Goal: Task Accomplishment & Management: Complete application form

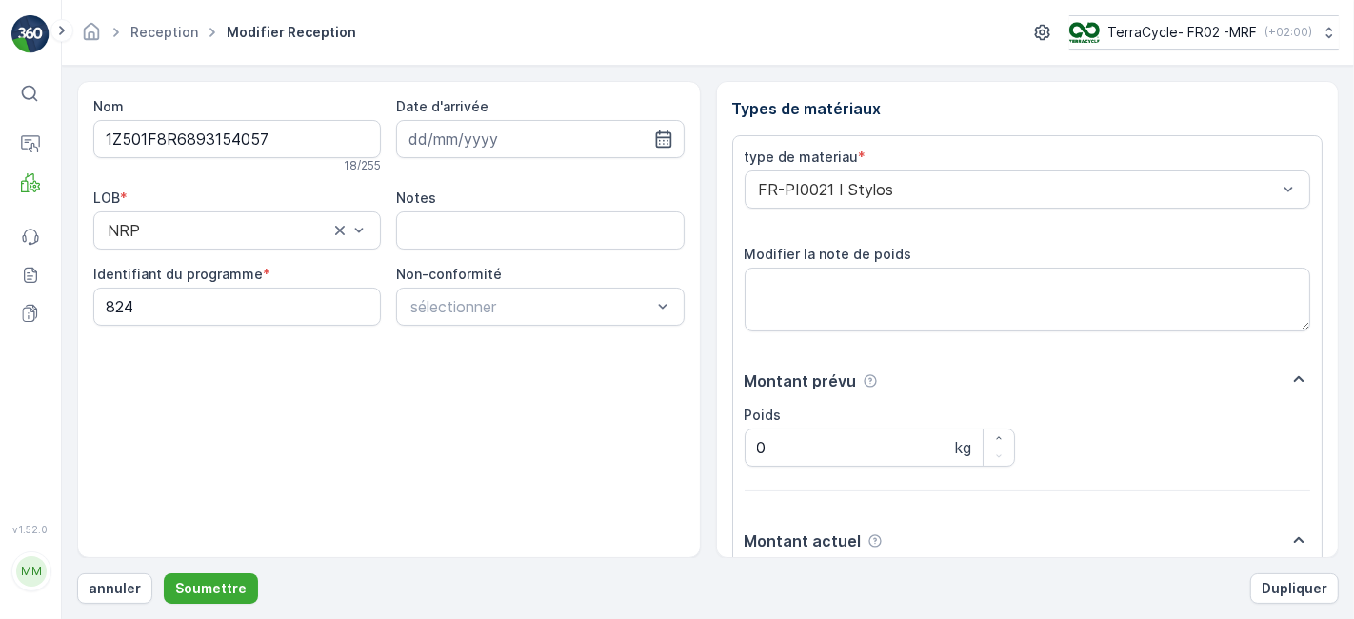
click at [164, 573] on button "Soumettre" at bounding box center [211, 588] width 94 height 30
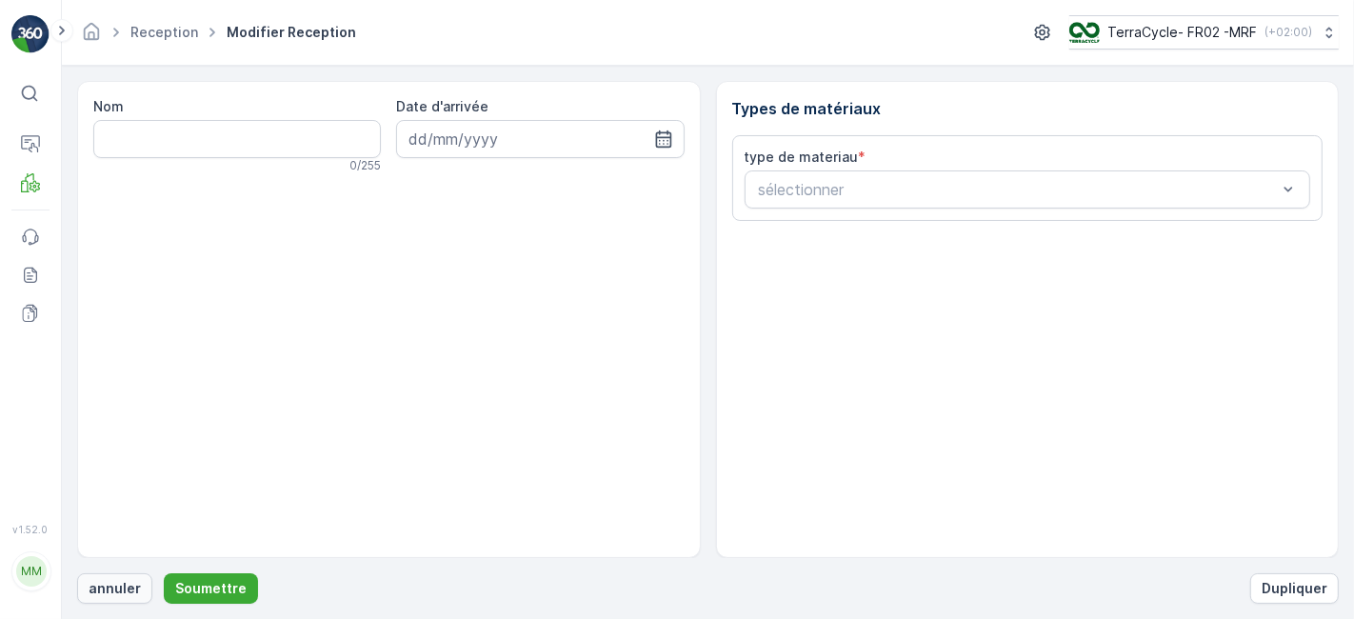
click at [106, 584] on p "annuler" at bounding box center [115, 588] width 52 height 19
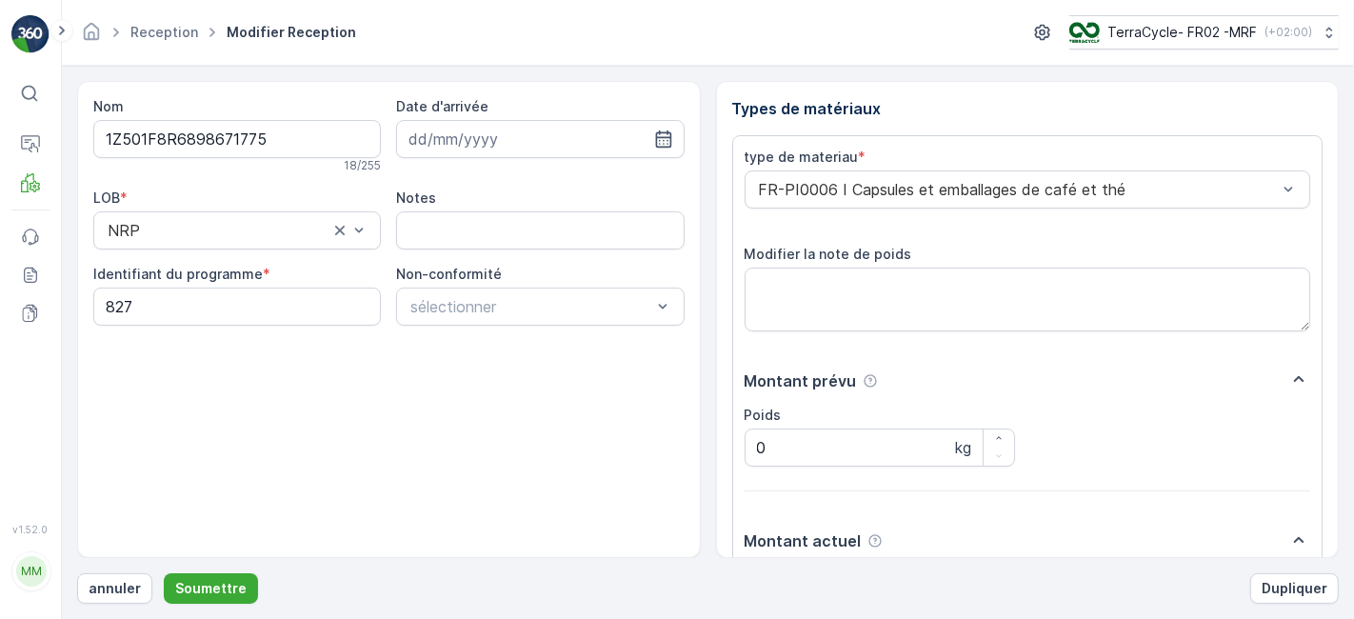
click at [164, 573] on button "Soumettre" at bounding box center [211, 588] width 94 height 30
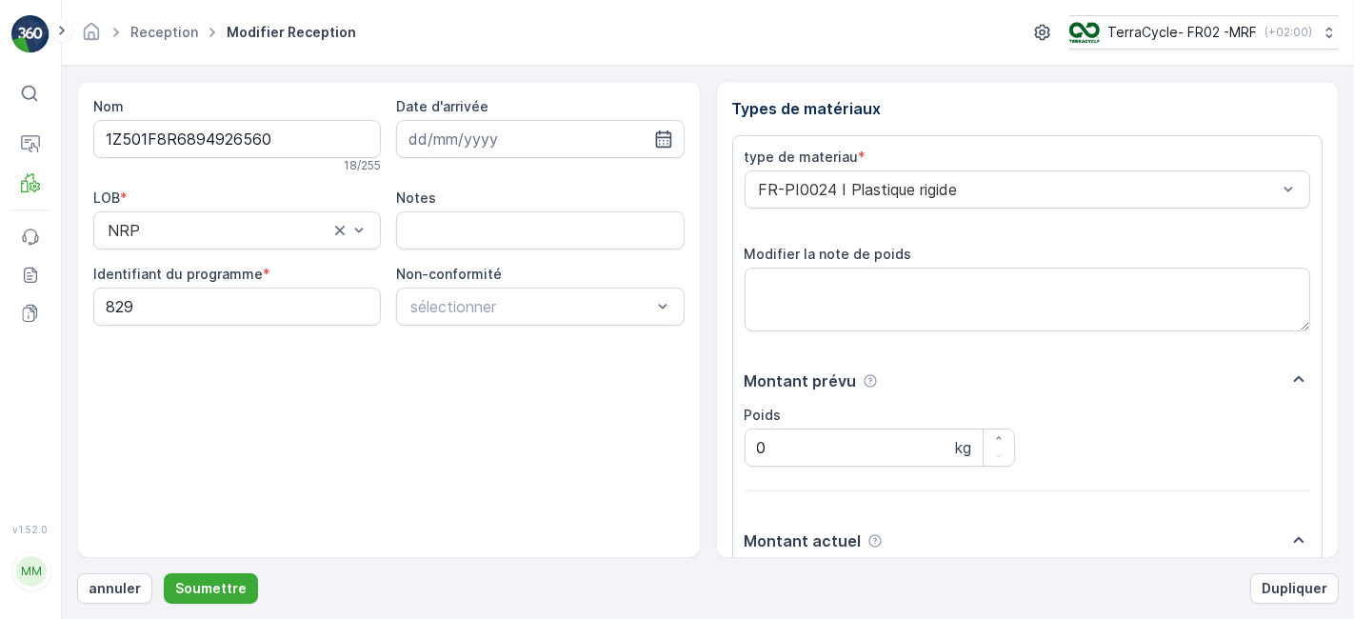
click at [164, 573] on button "Soumettre" at bounding box center [211, 588] width 94 height 30
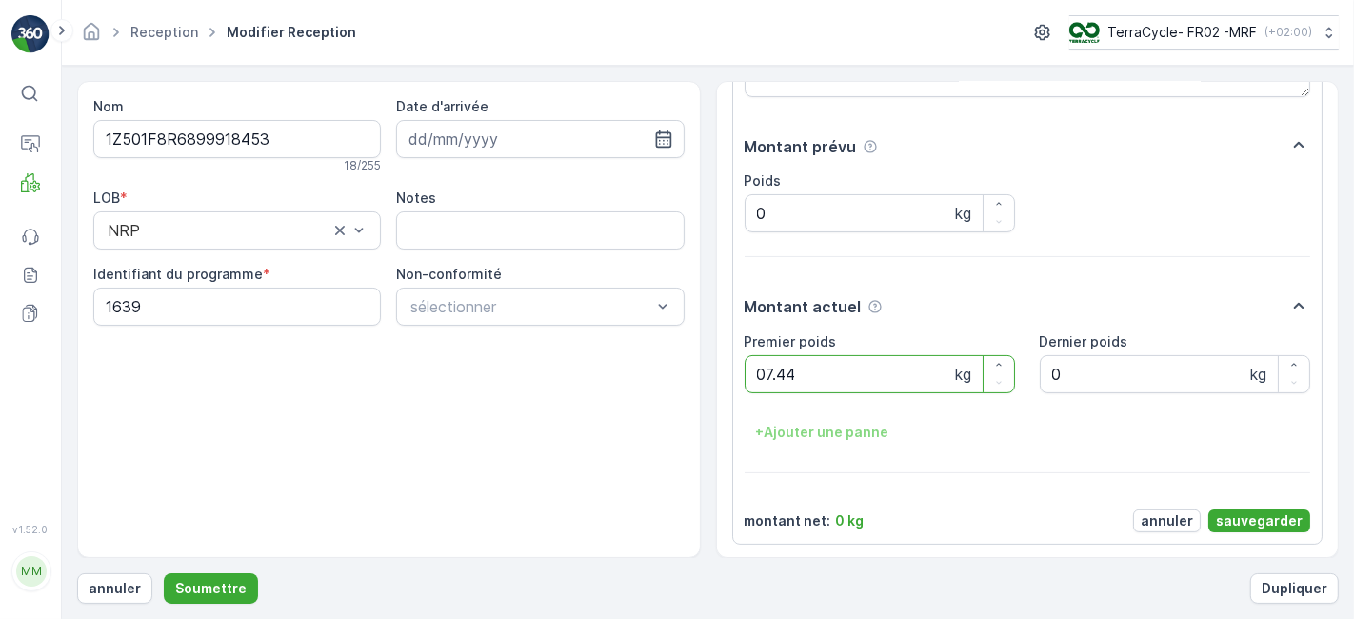
click at [164, 573] on button "Soumettre" at bounding box center [211, 588] width 94 height 30
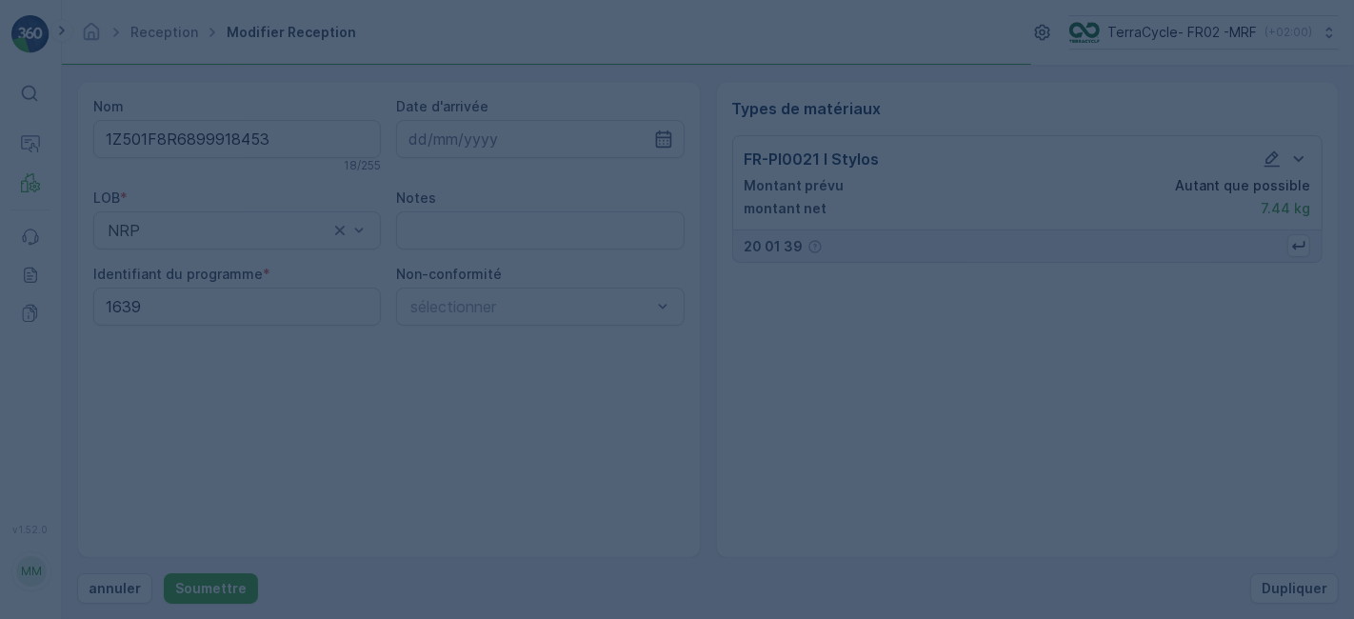
scroll to position [0, 0]
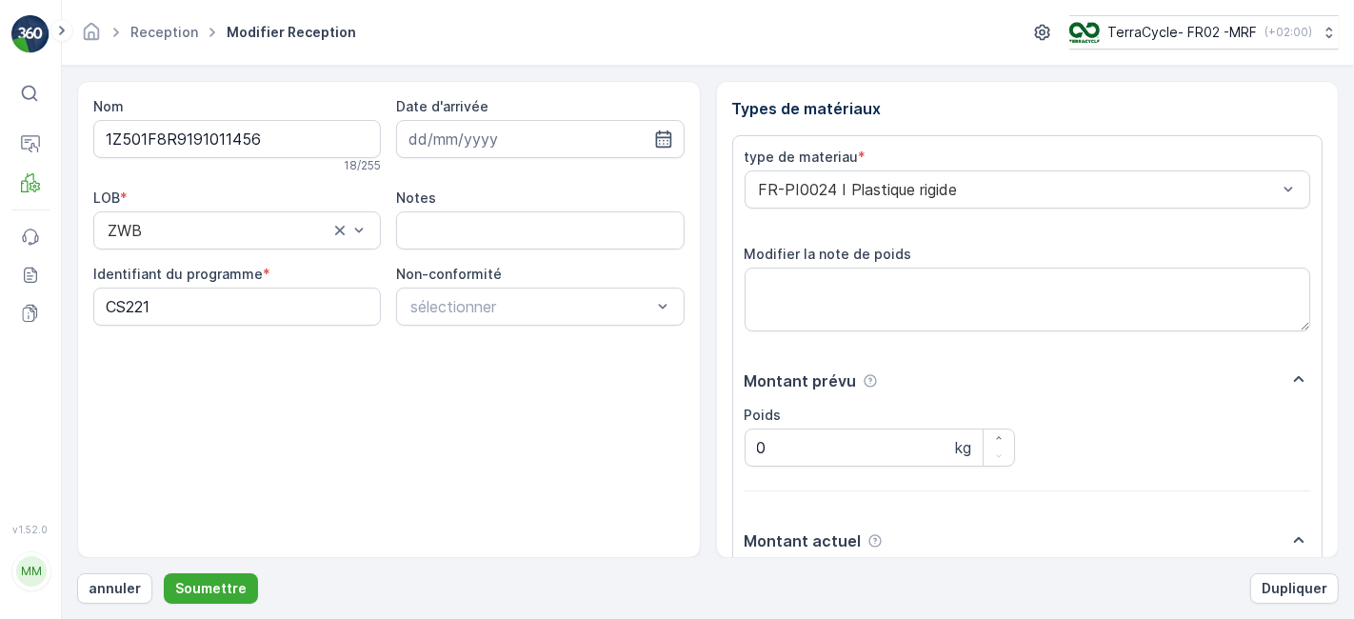
scroll to position [234, 0]
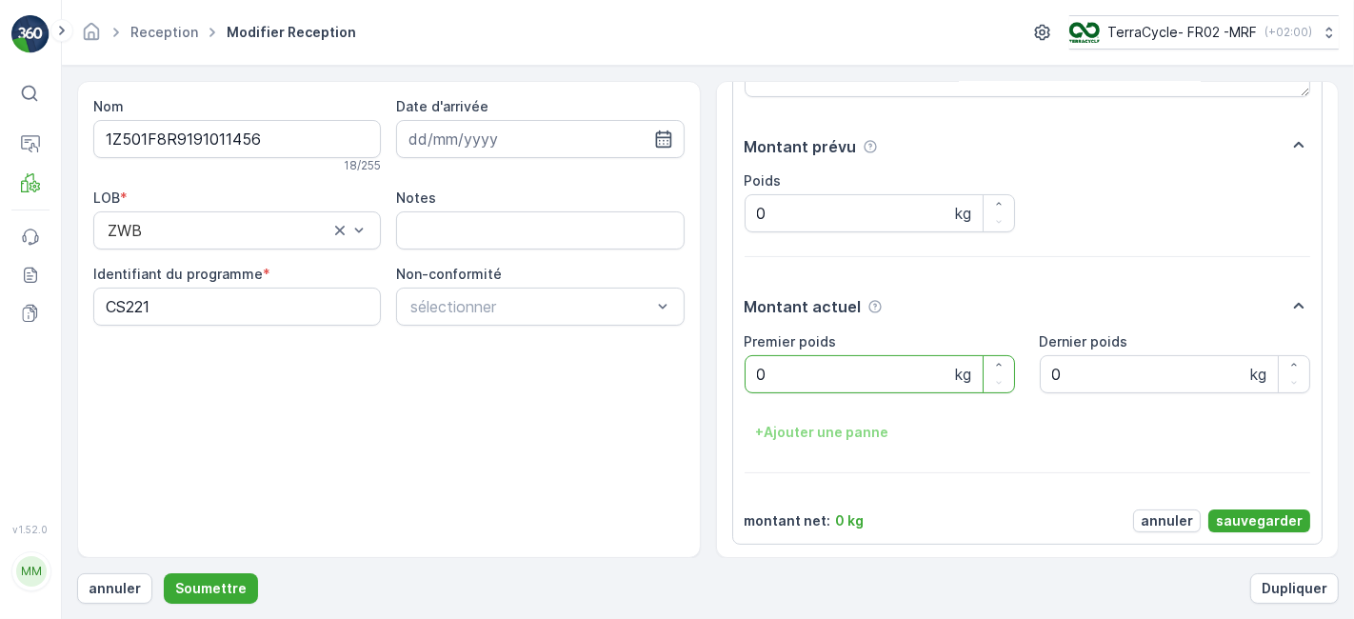
click at [762, 127] on div "type de materiau * FR-PI0024 I Plastique rigide Modifier la note de poids Monta…" at bounding box center [1028, 222] width 566 height 619
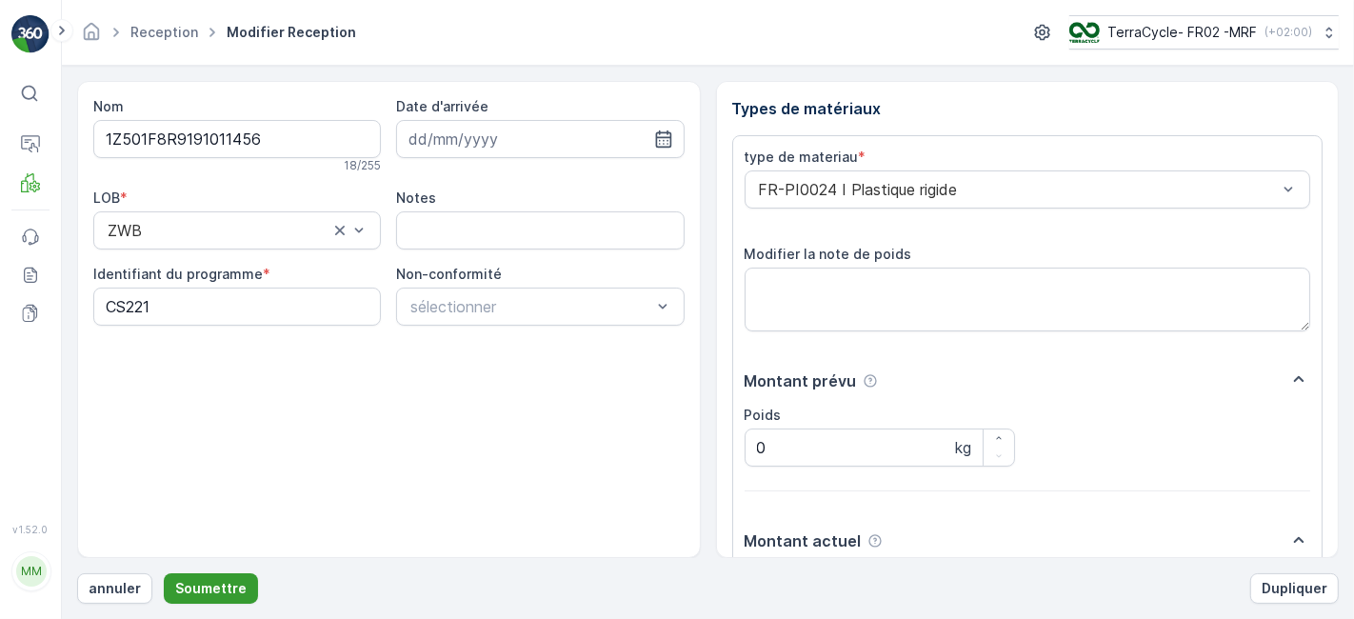
click at [230, 585] on p "Soumettre" at bounding box center [210, 588] width 71 height 19
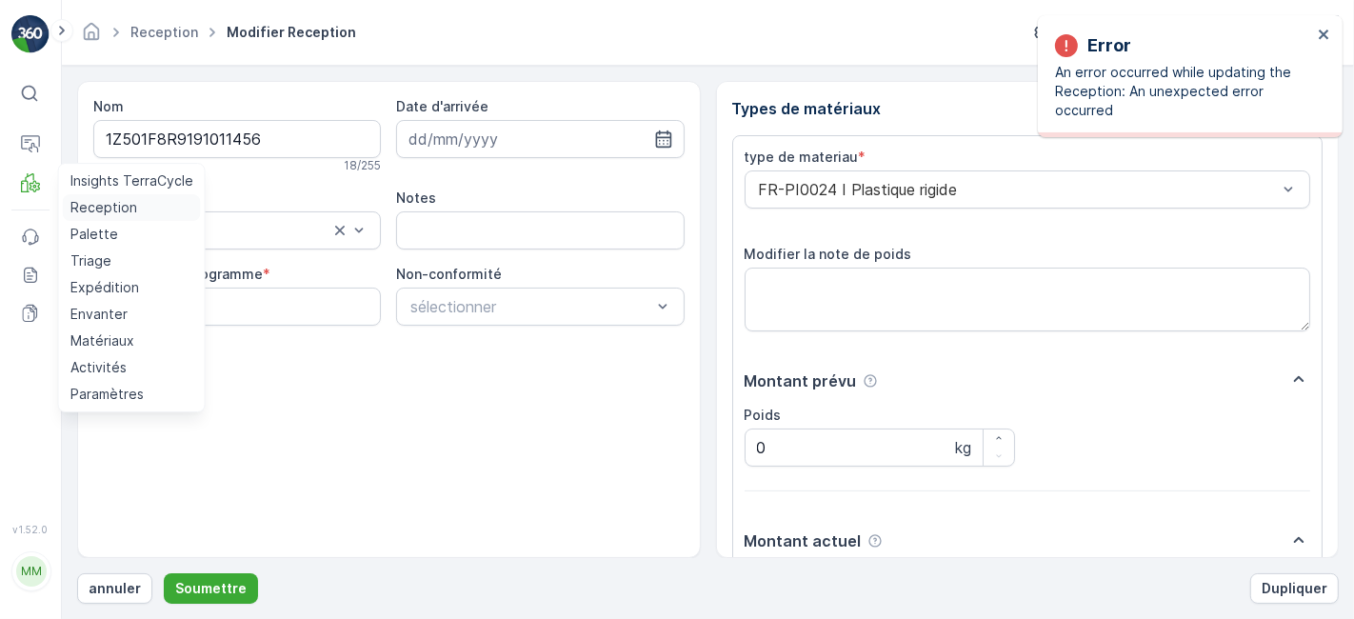
click at [92, 203] on p "Reception" at bounding box center [103, 207] width 67 height 19
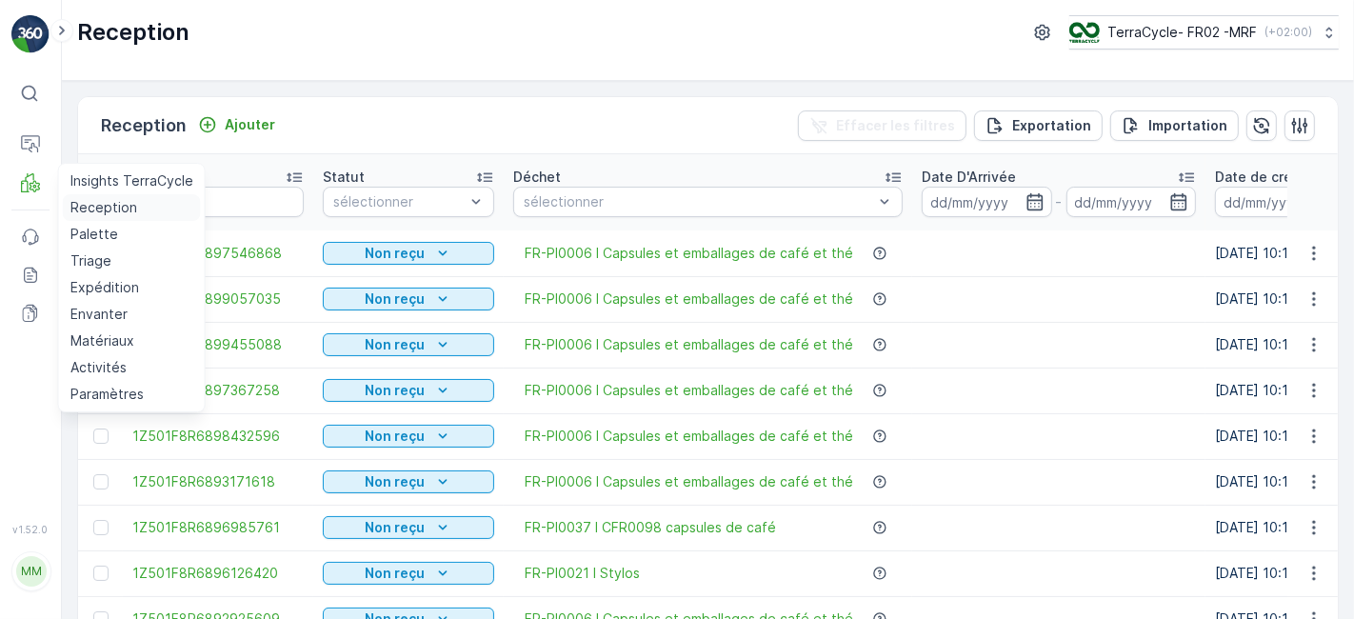
click at [63, 194] on link "Reception" at bounding box center [132, 207] width 138 height 27
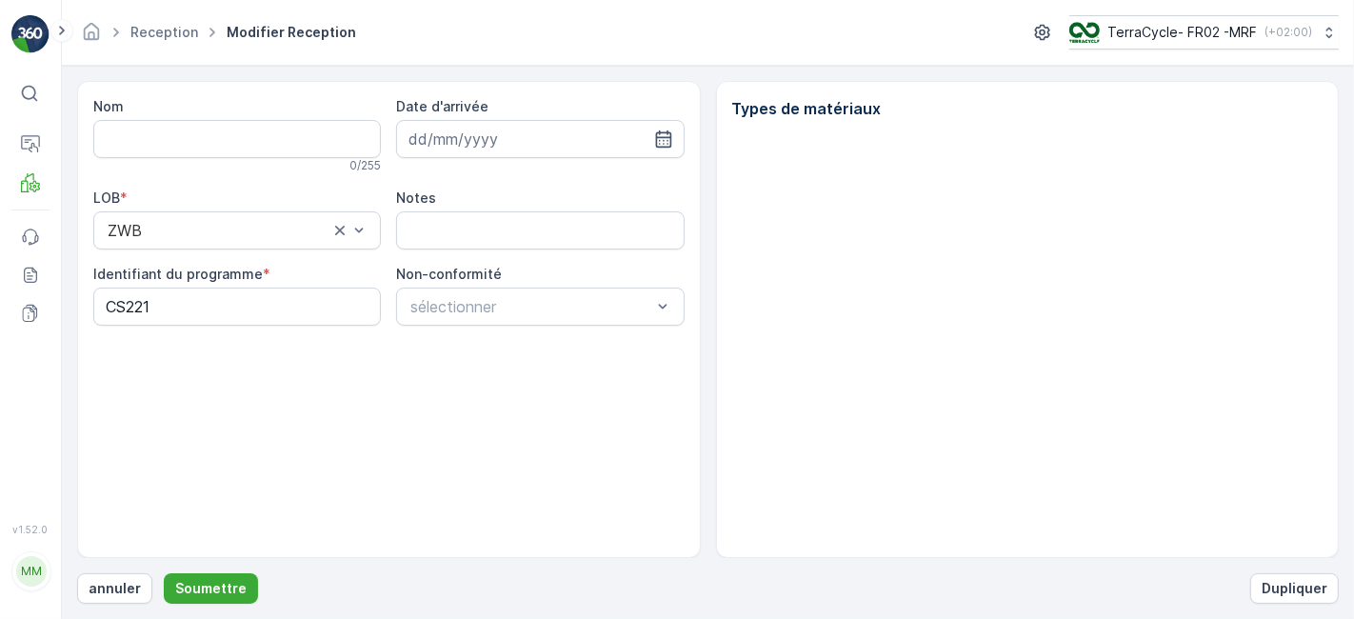
type input "1Z501F8R9191011456"
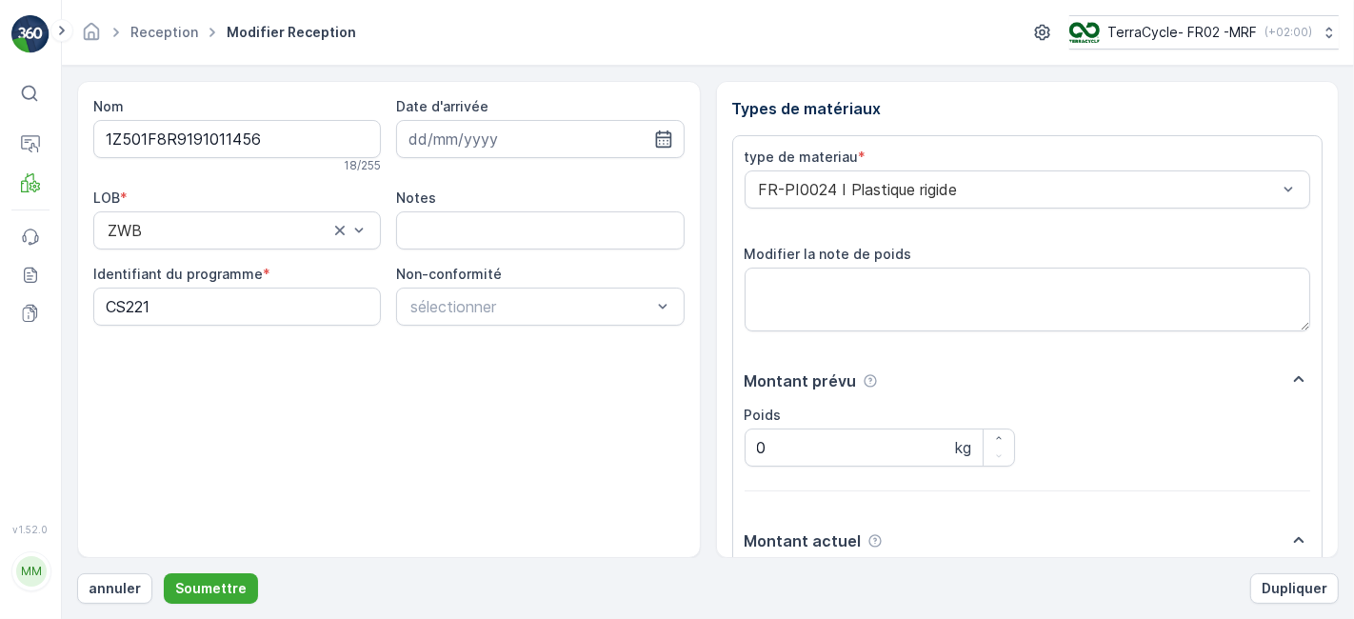
click at [164, 573] on button "Soumettre" at bounding box center [211, 588] width 94 height 30
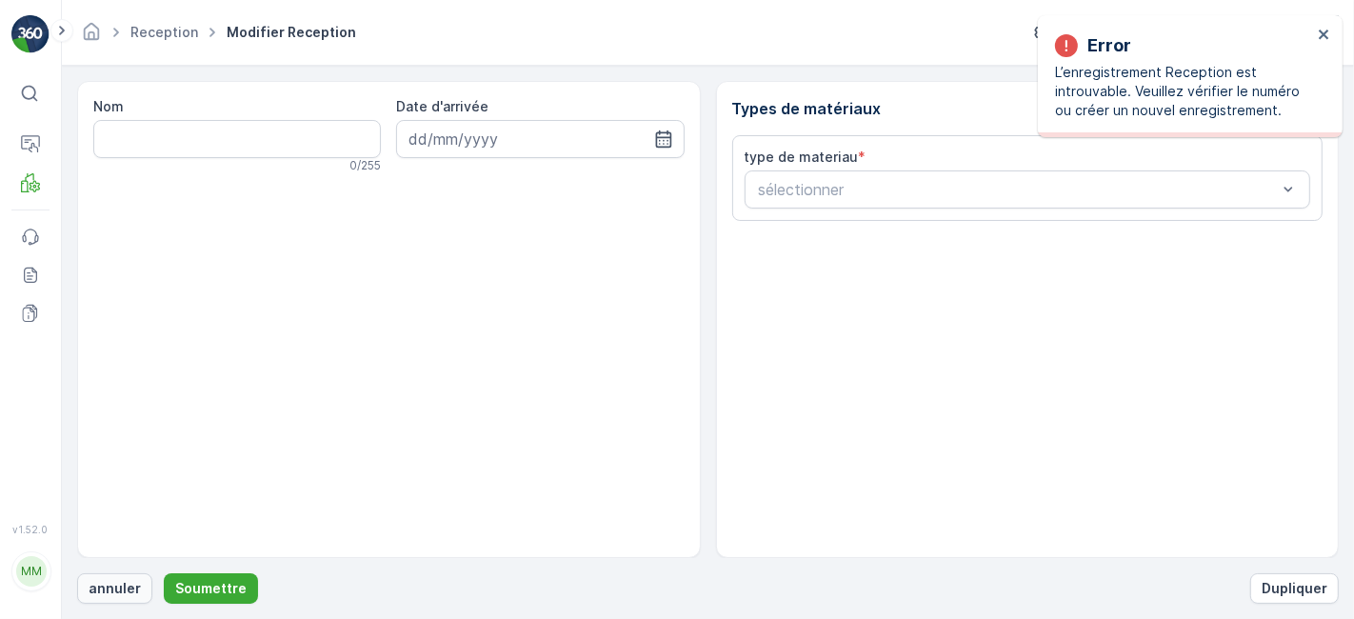
click at [106, 586] on p "annuler" at bounding box center [115, 588] width 52 height 19
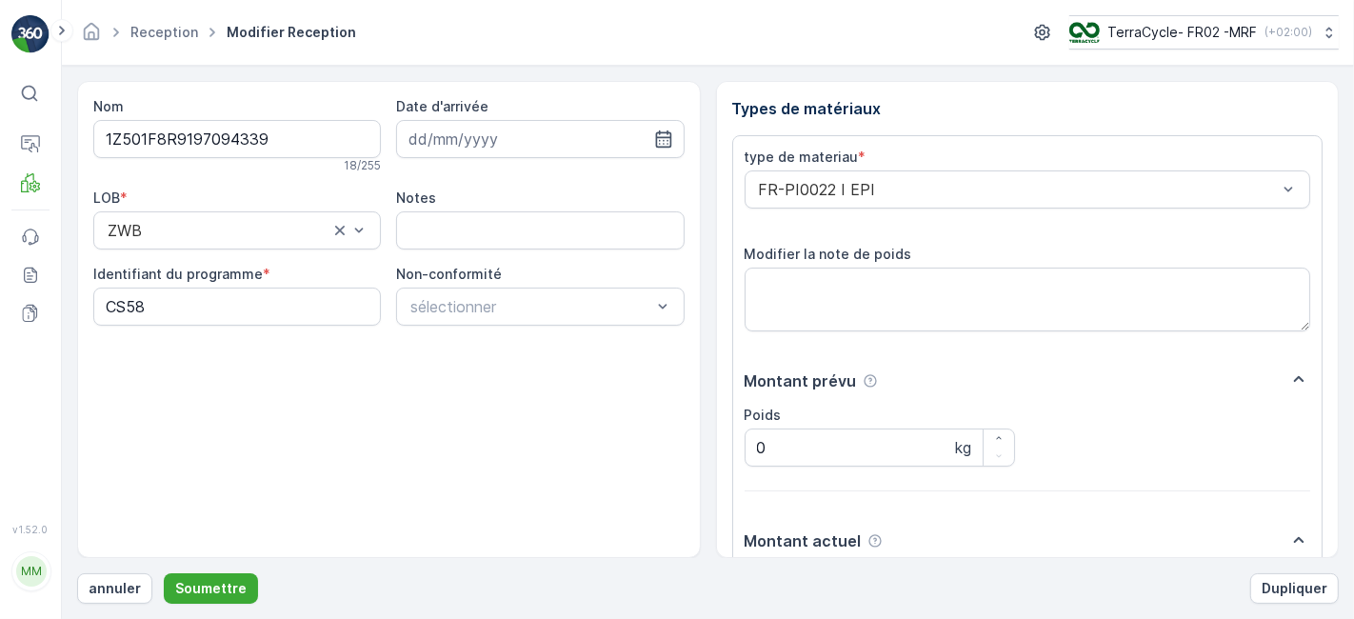
scroll to position [234, 0]
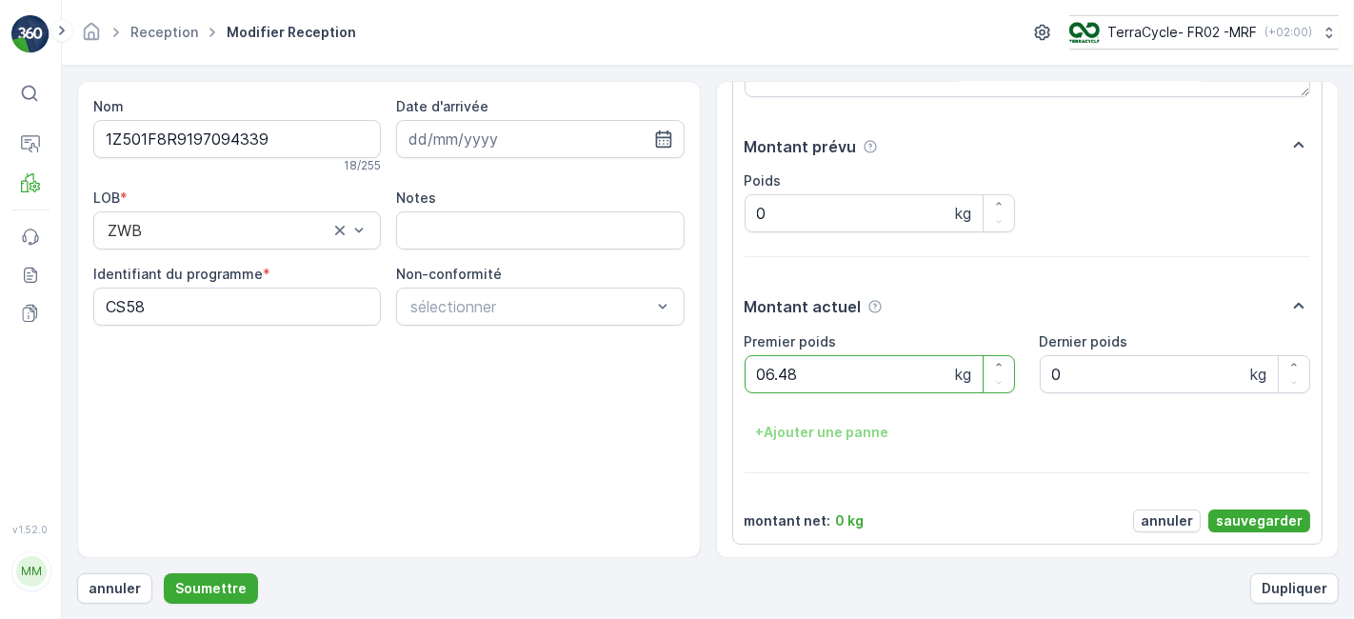
click at [164, 573] on button "Soumettre" at bounding box center [211, 588] width 94 height 30
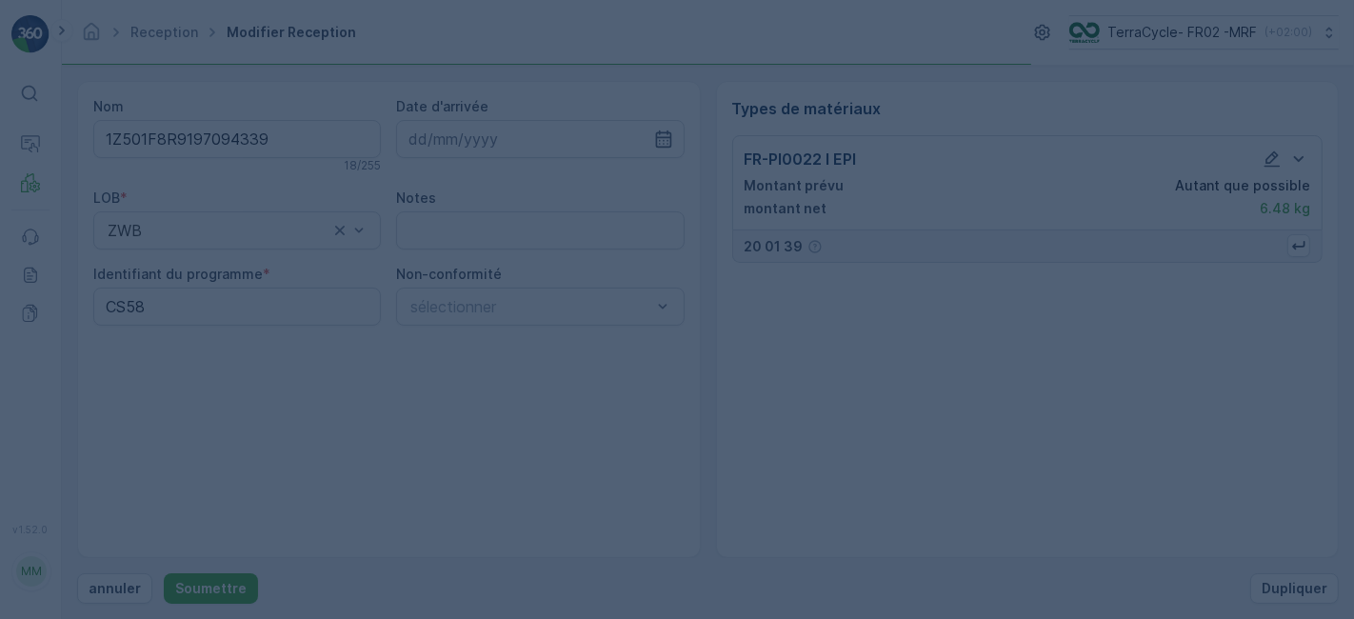
scroll to position [0, 0]
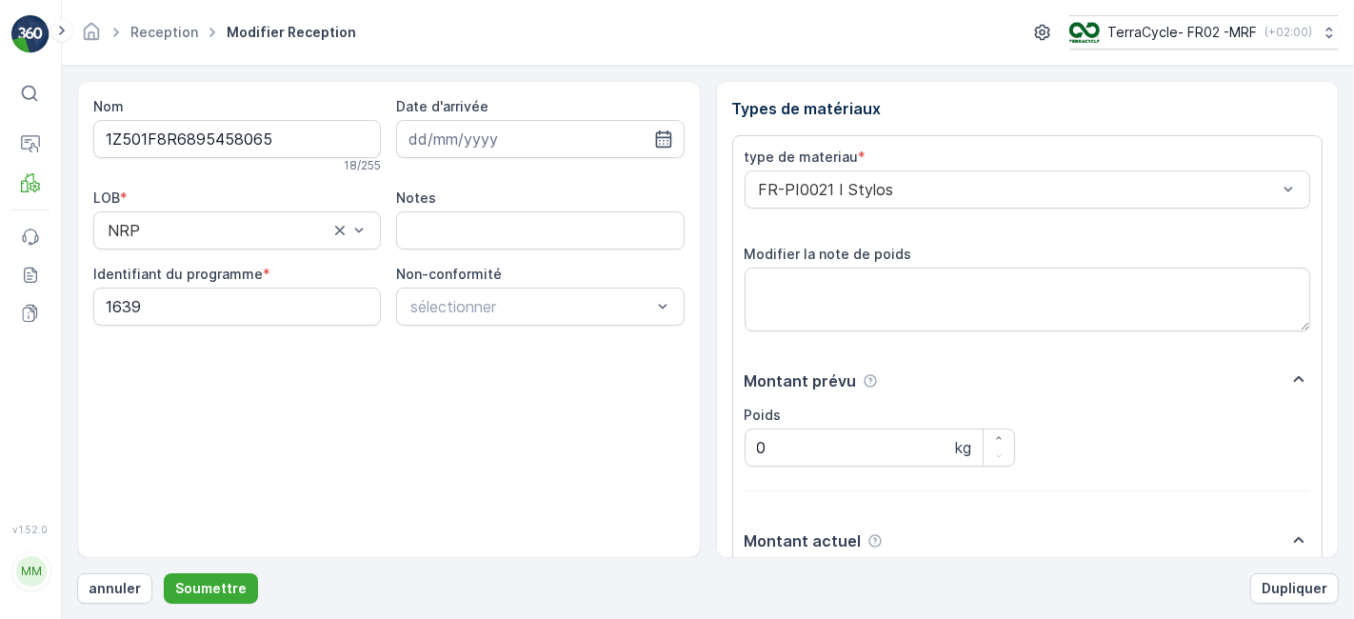
click at [164, 573] on button "Soumettre" at bounding box center [211, 588] width 94 height 30
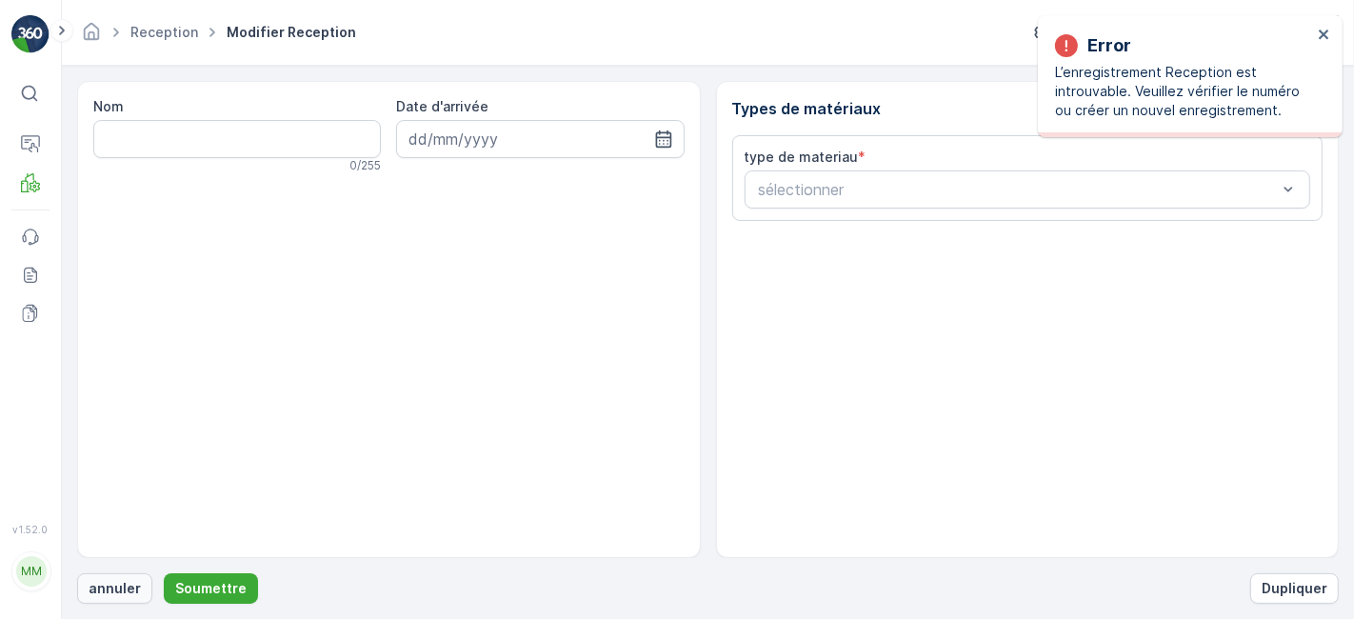
click at [102, 586] on p "annuler" at bounding box center [115, 588] width 52 height 19
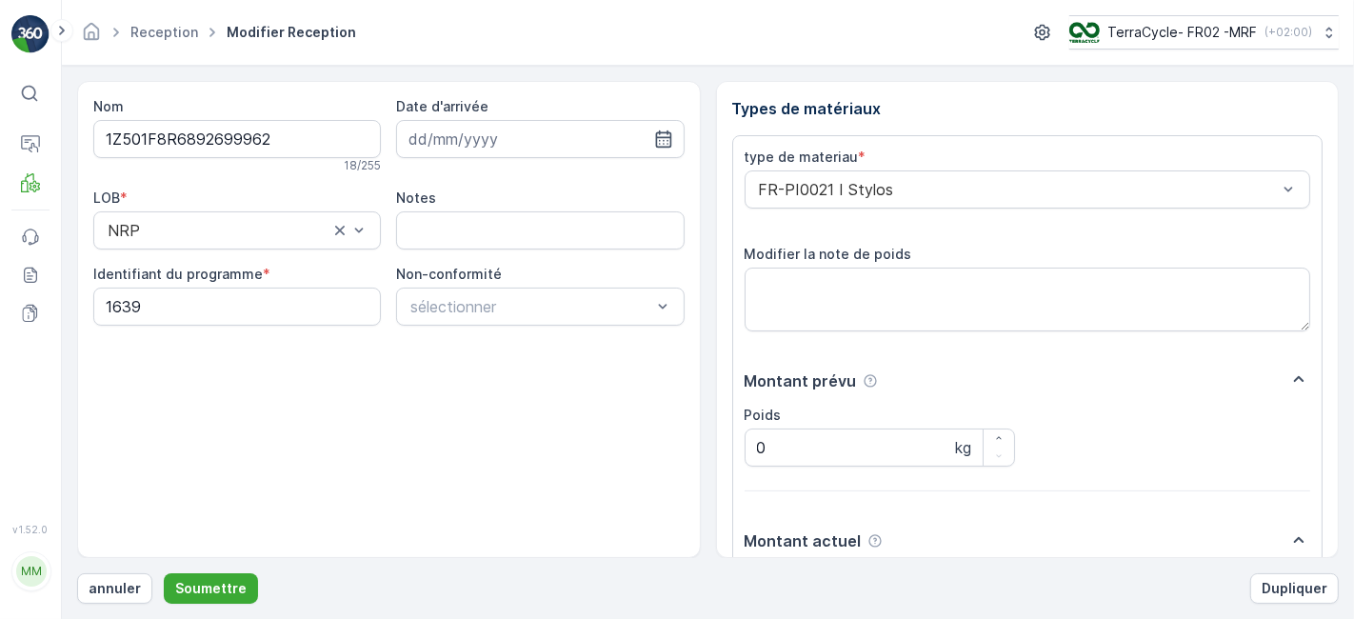
click at [164, 573] on button "Soumettre" at bounding box center [211, 588] width 94 height 30
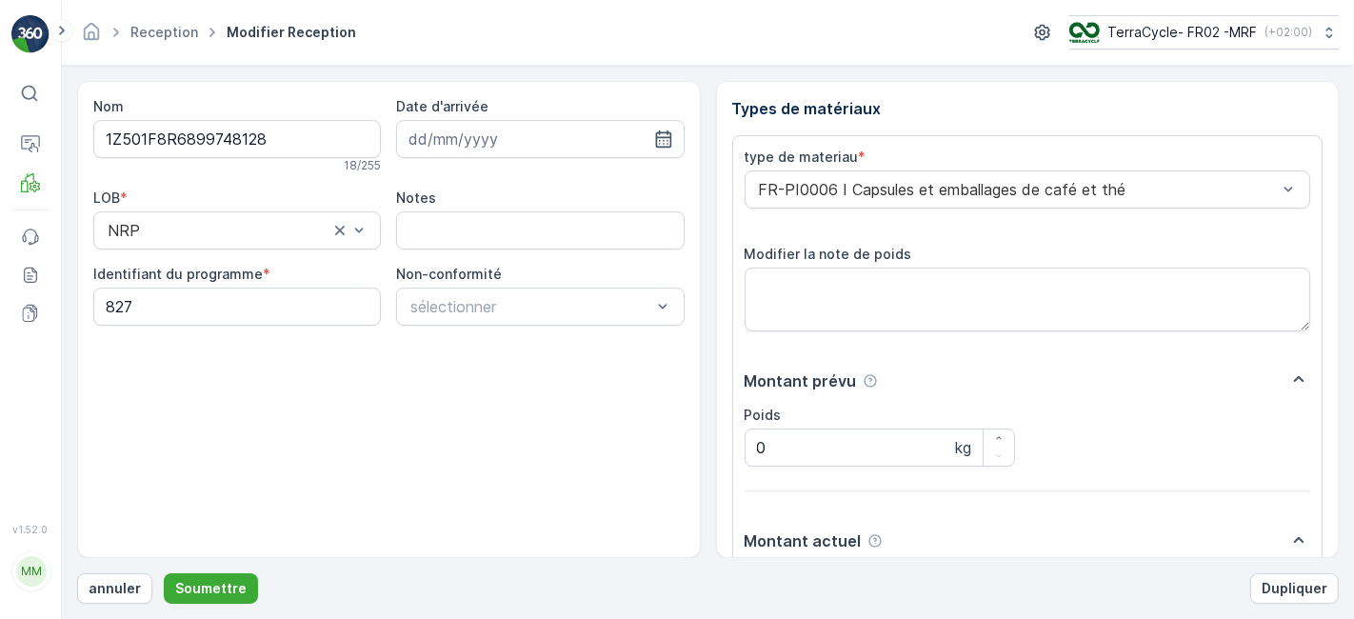
click at [164, 573] on button "Soumettre" at bounding box center [211, 588] width 94 height 30
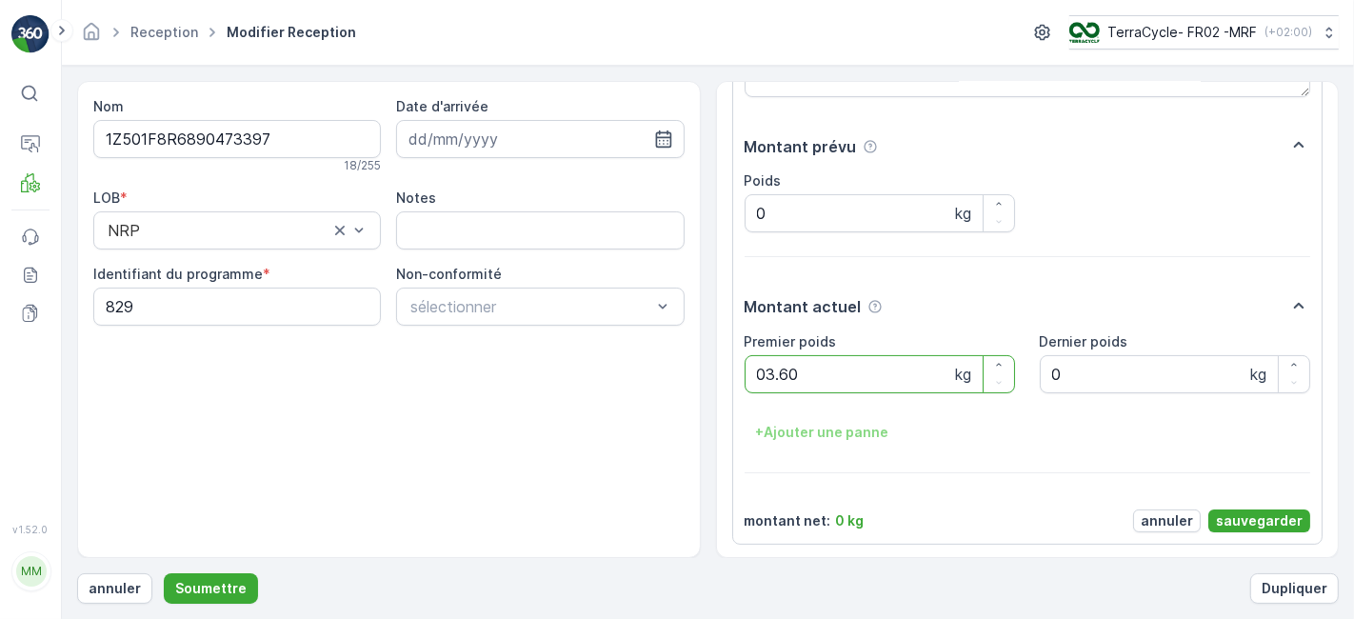
click at [164, 573] on button "Soumettre" at bounding box center [211, 588] width 94 height 30
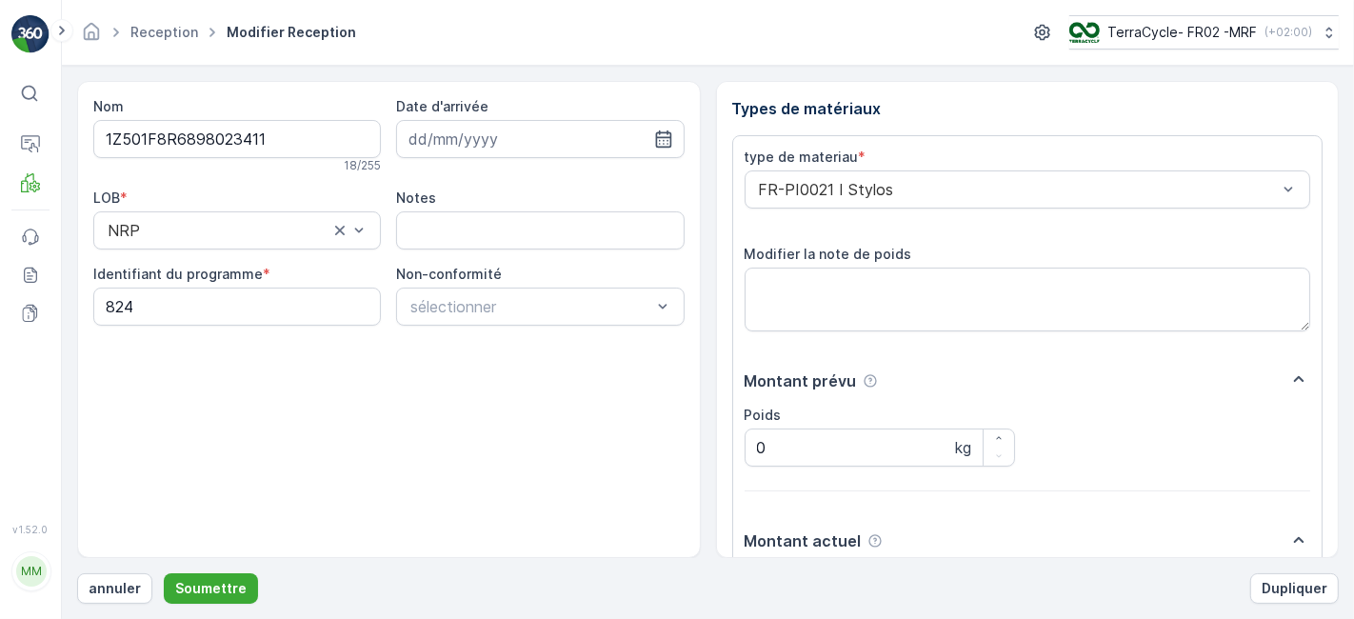
click at [164, 573] on button "Soumettre" at bounding box center [211, 588] width 94 height 30
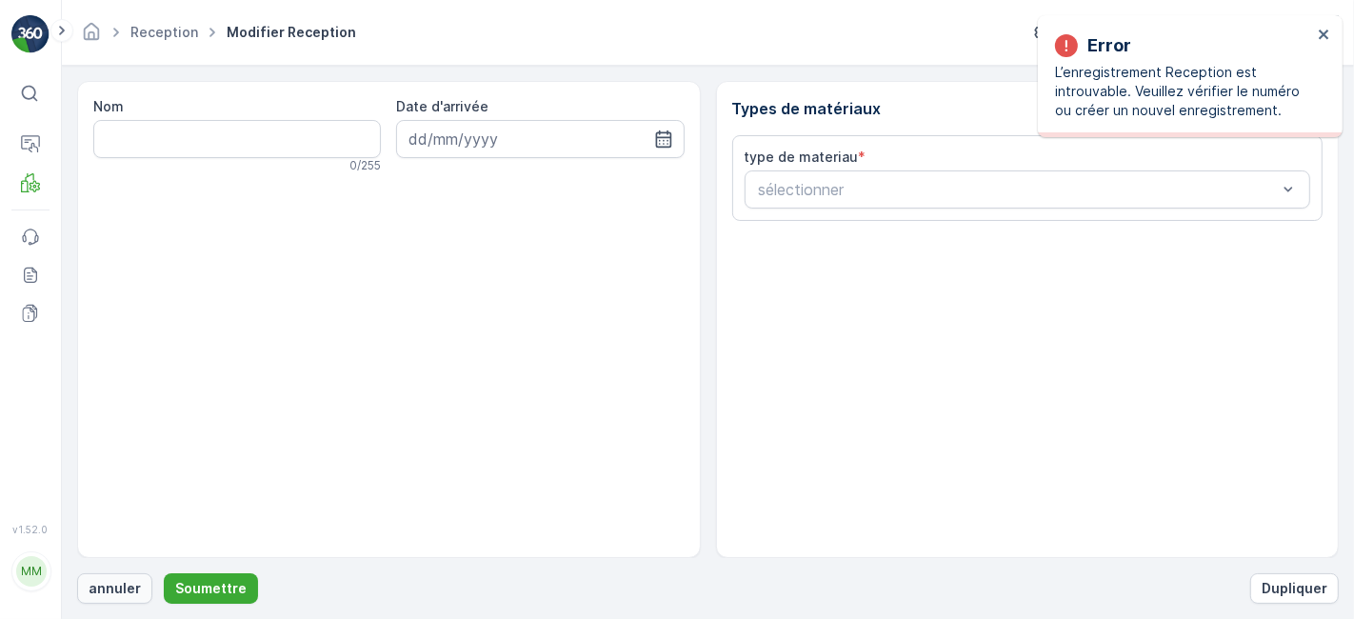
click at [108, 575] on button "annuler" at bounding box center [114, 588] width 75 height 30
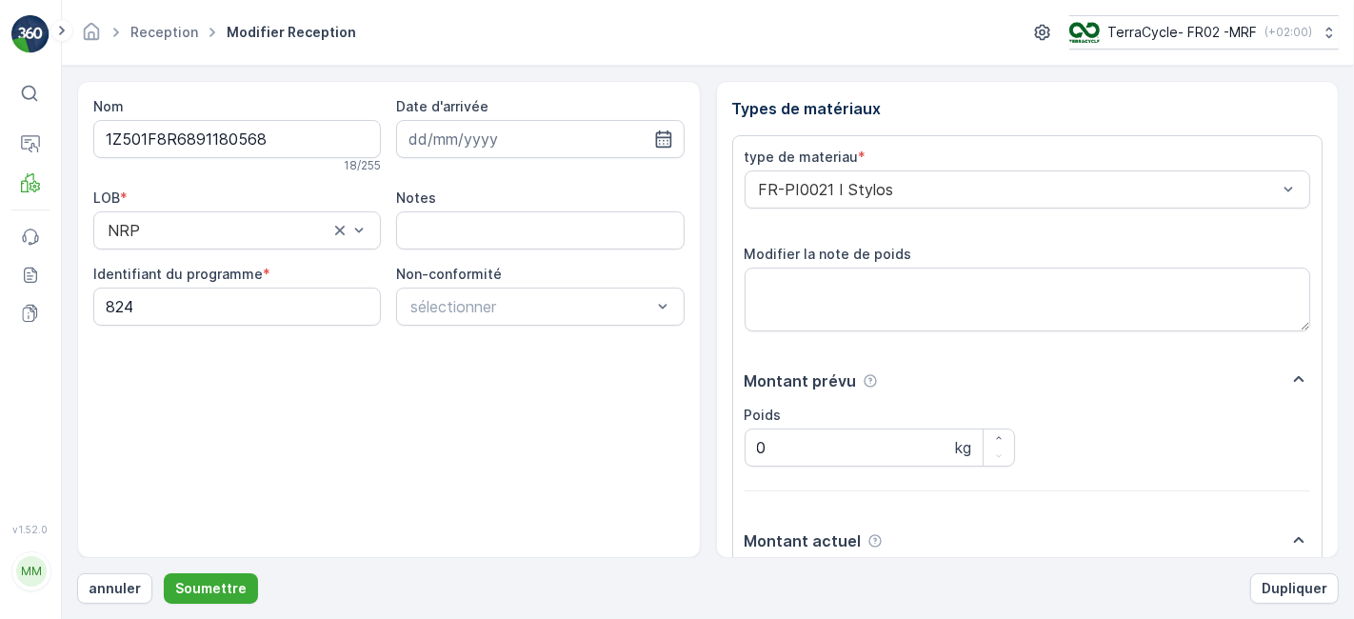
click at [164, 573] on button "Soumettre" at bounding box center [211, 588] width 94 height 30
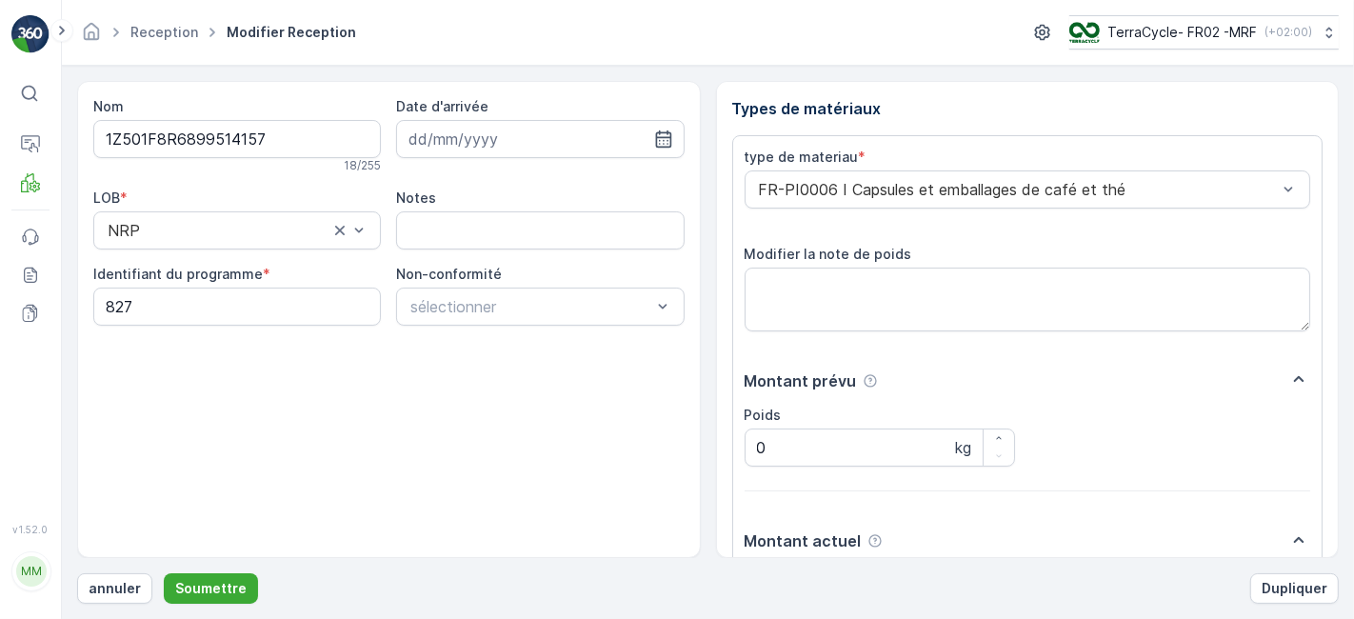
click at [164, 573] on button "Soumettre" at bounding box center [211, 588] width 94 height 30
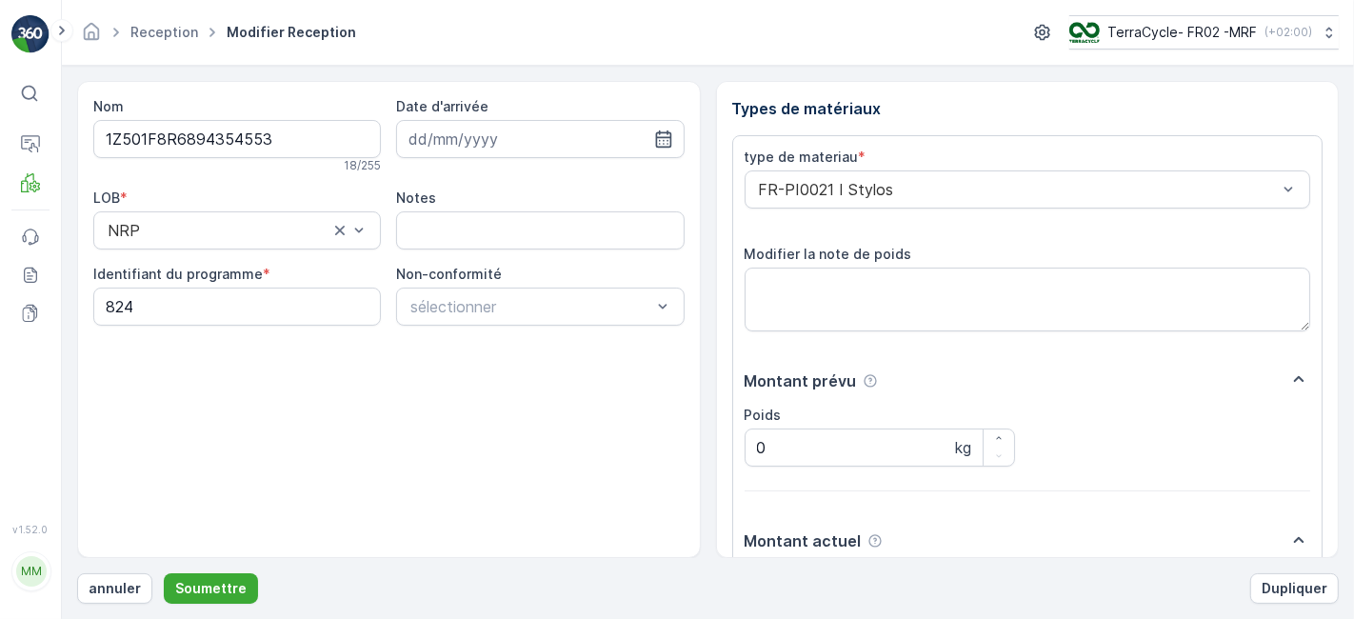
click at [164, 573] on button "Soumettre" at bounding box center [211, 588] width 94 height 30
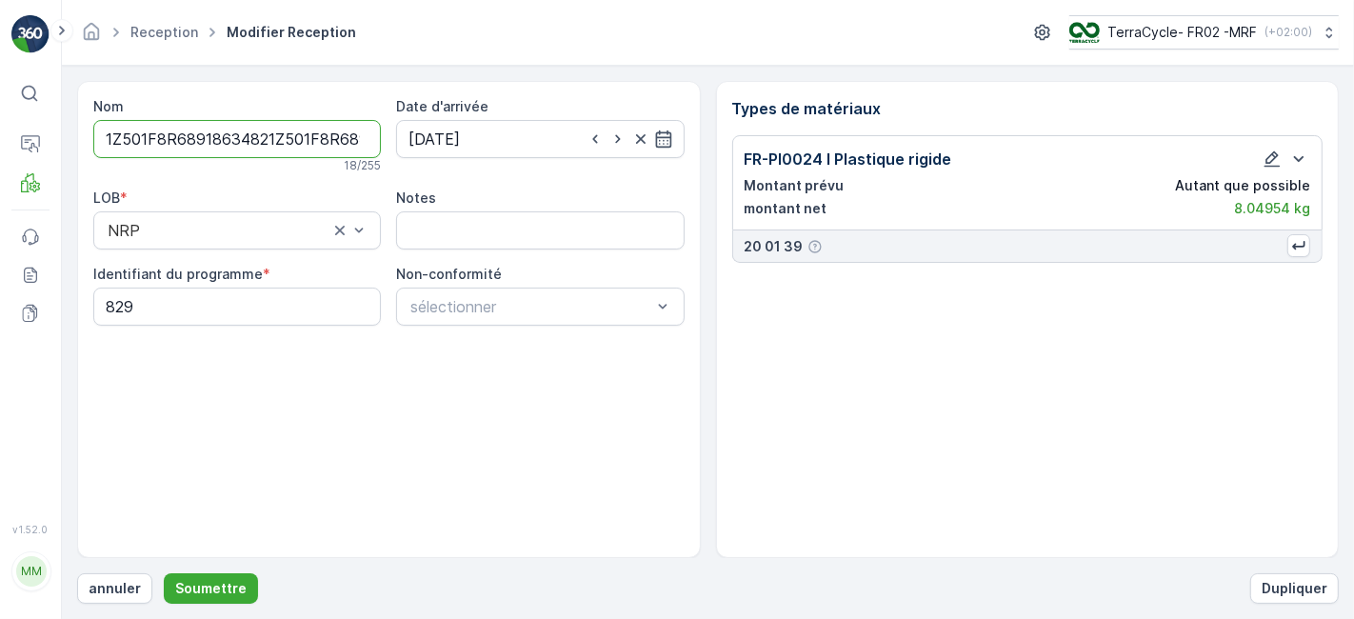
type input "1Z501F8R68918634821Z501F8R6899211751"
click at [164, 573] on button "Soumettre" at bounding box center [211, 588] width 94 height 30
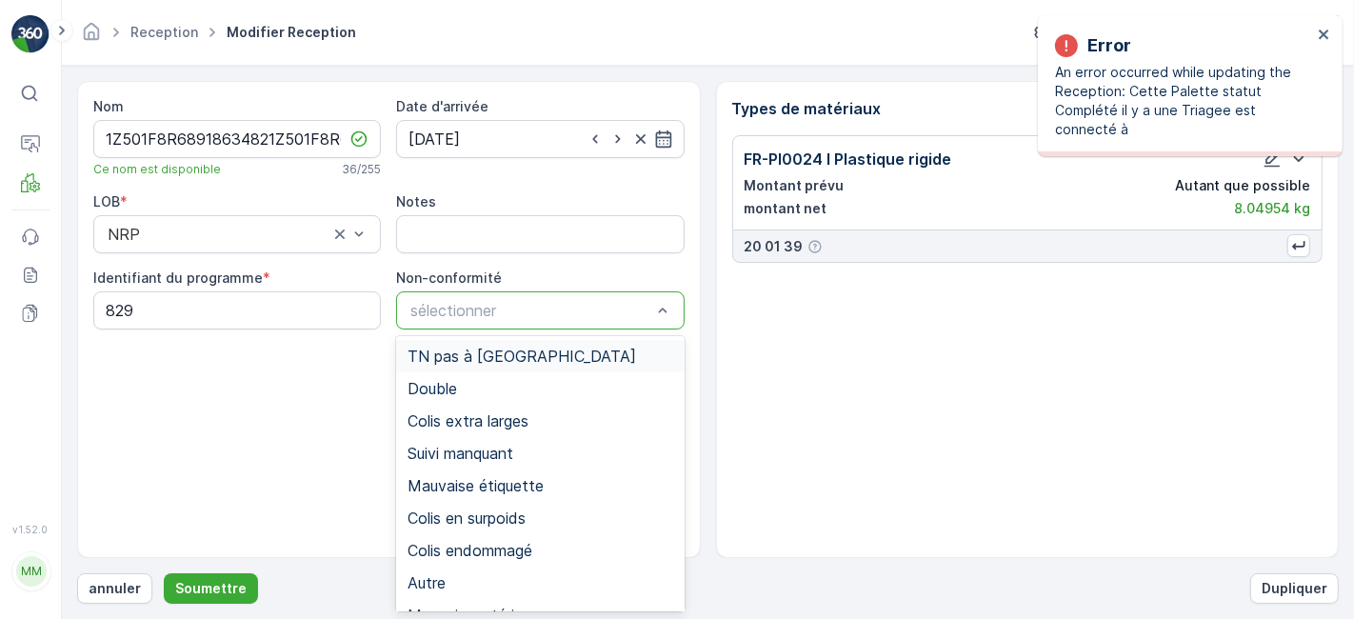
click at [636, 326] on div "sélectionner" at bounding box center [540, 310] width 288 height 38
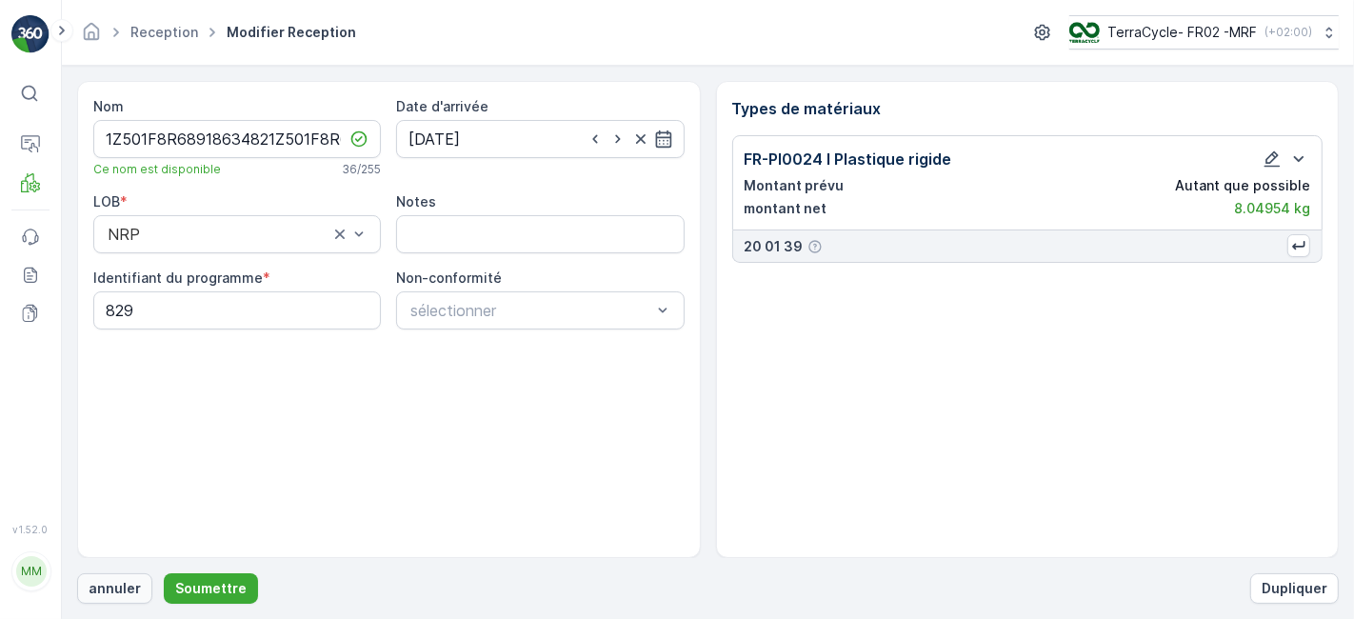
click at [123, 594] on p "annuler" at bounding box center [115, 588] width 52 height 19
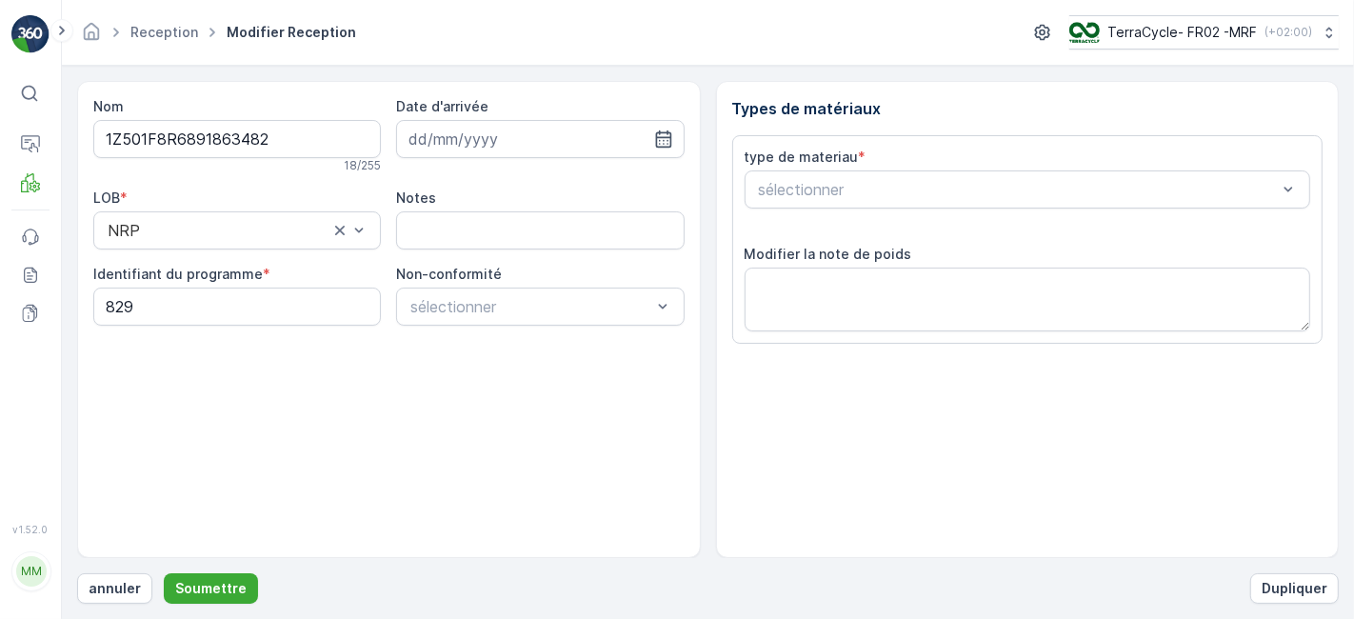
type input "[DATE]"
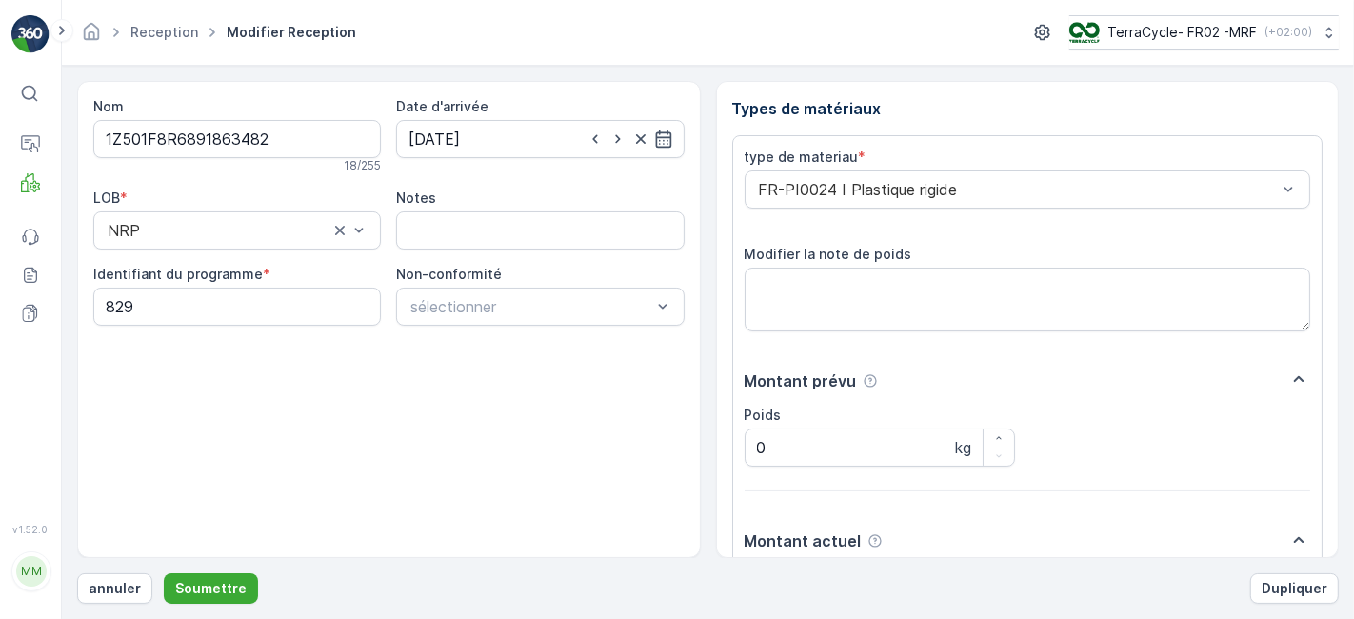
scroll to position [234, 0]
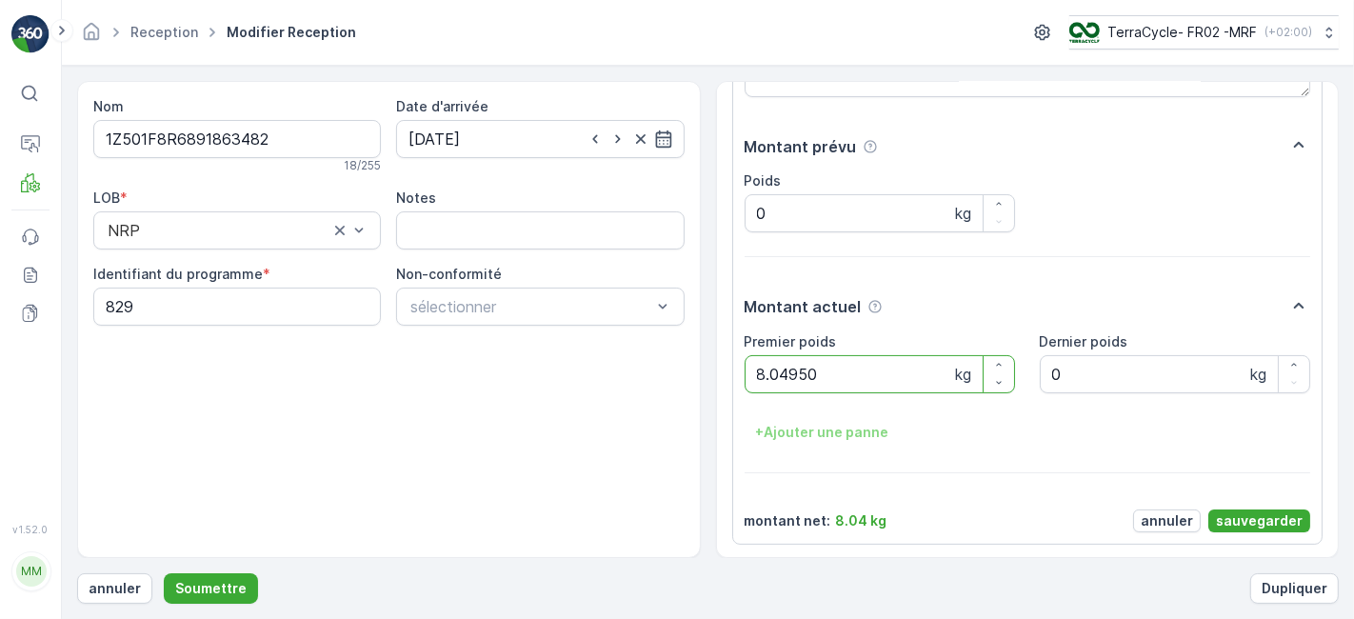
click at [164, 573] on button "Soumettre" at bounding box center [211, 588] width 94 height 30
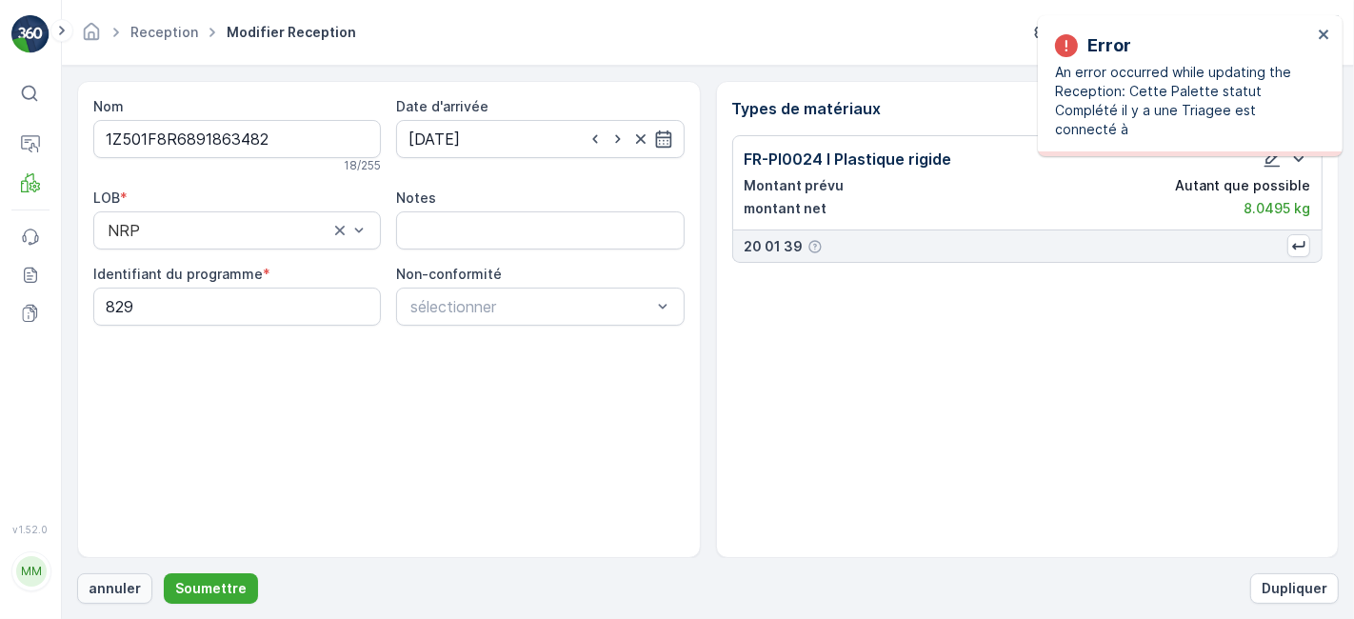
click at [117, 595] on p "annuler" at bounding box center [115, 588] width 52 height 19
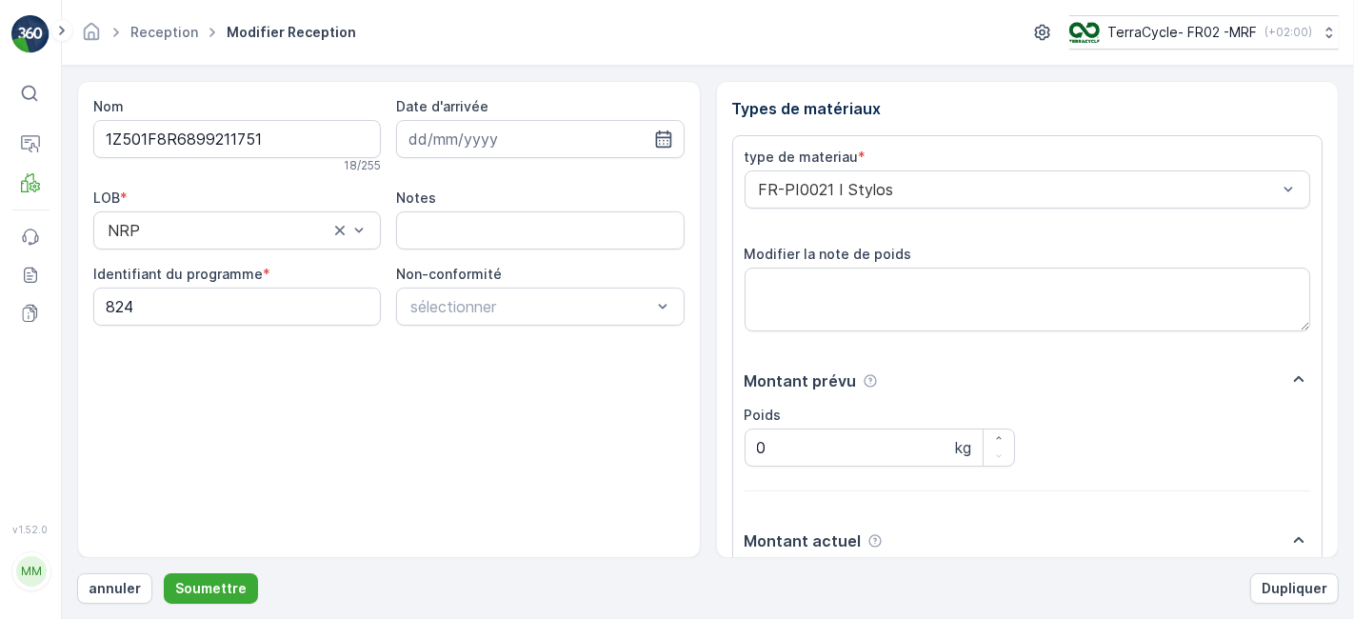
click at [164, 573] on button "Soumettre" at bounding box center [211, 588] width 94 height 30
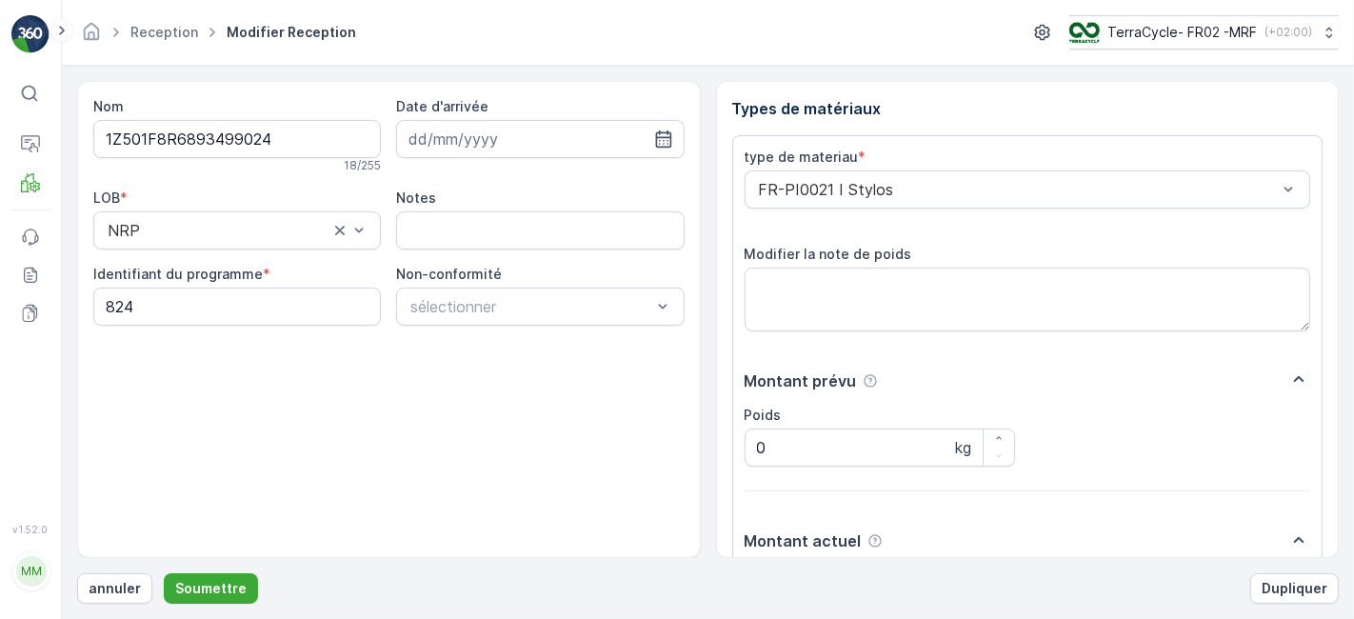
click at [164, 573] on button "Soumettre" at bounding box center [211, 588] width 94 height 30
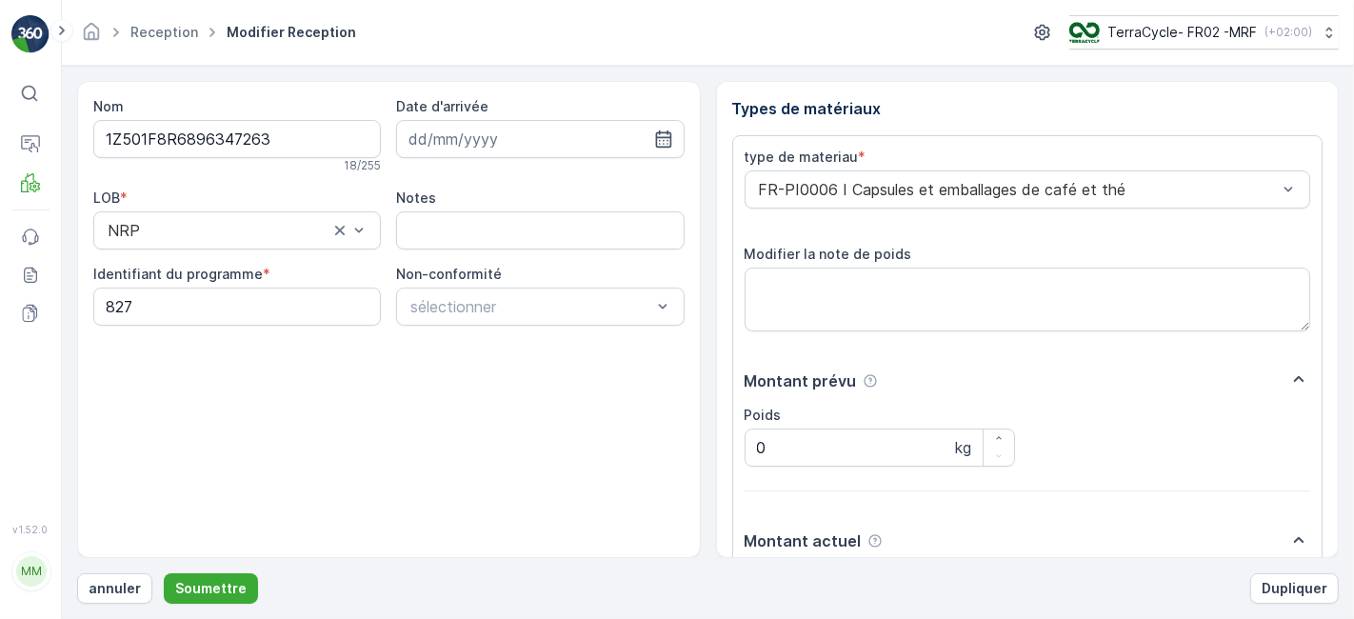
click at [164, 573] on button "Soumettre" at bounding box center [211, 588] width 94 height 30
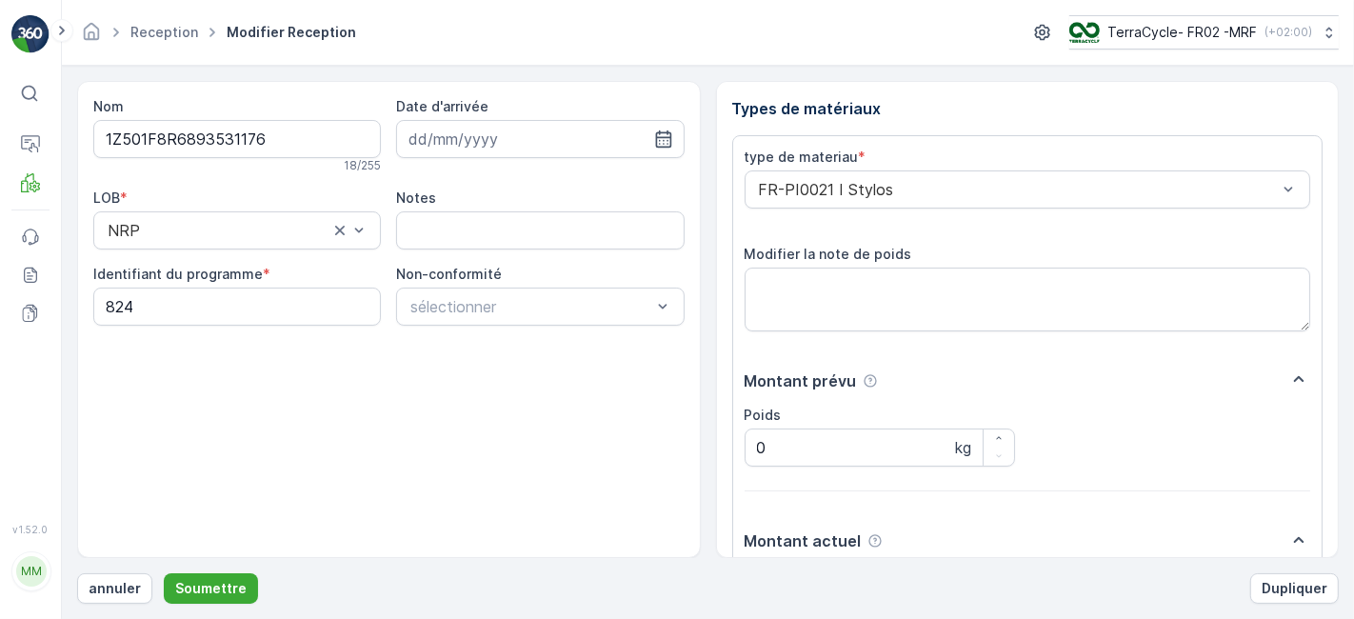
scroll to position [234, 0]
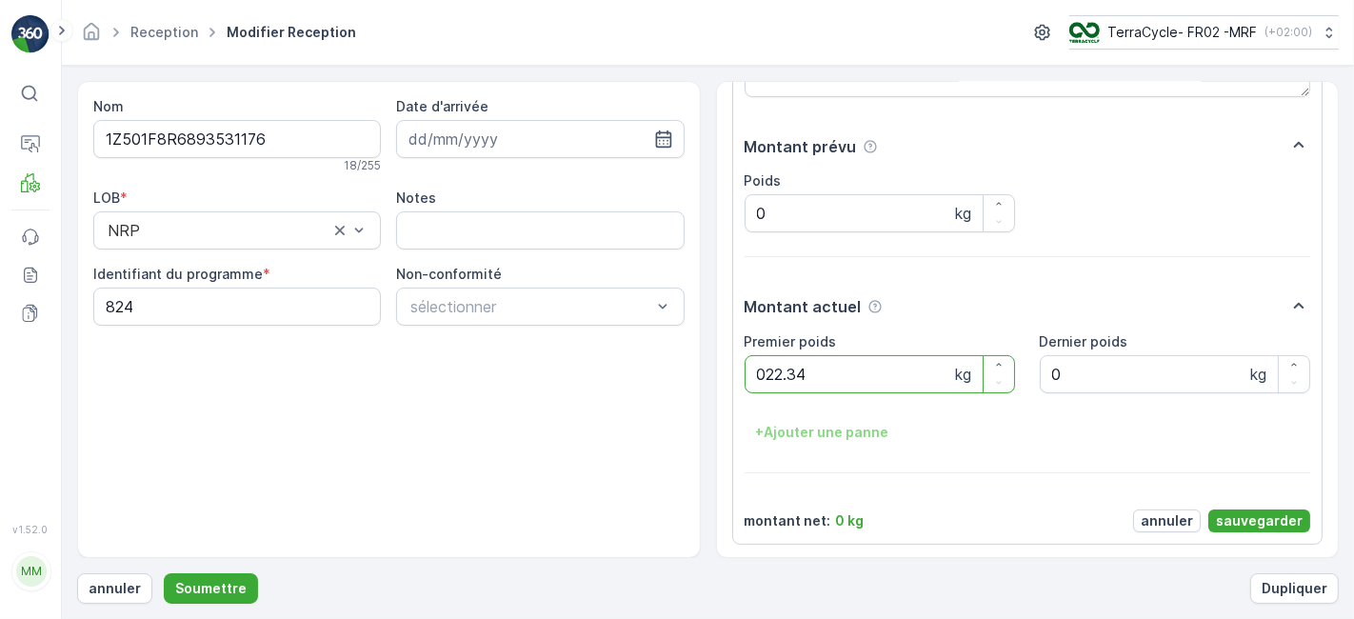
click at [164, 573] on button "Soumettre" at bounding box center [211, 588] width 94 height 30
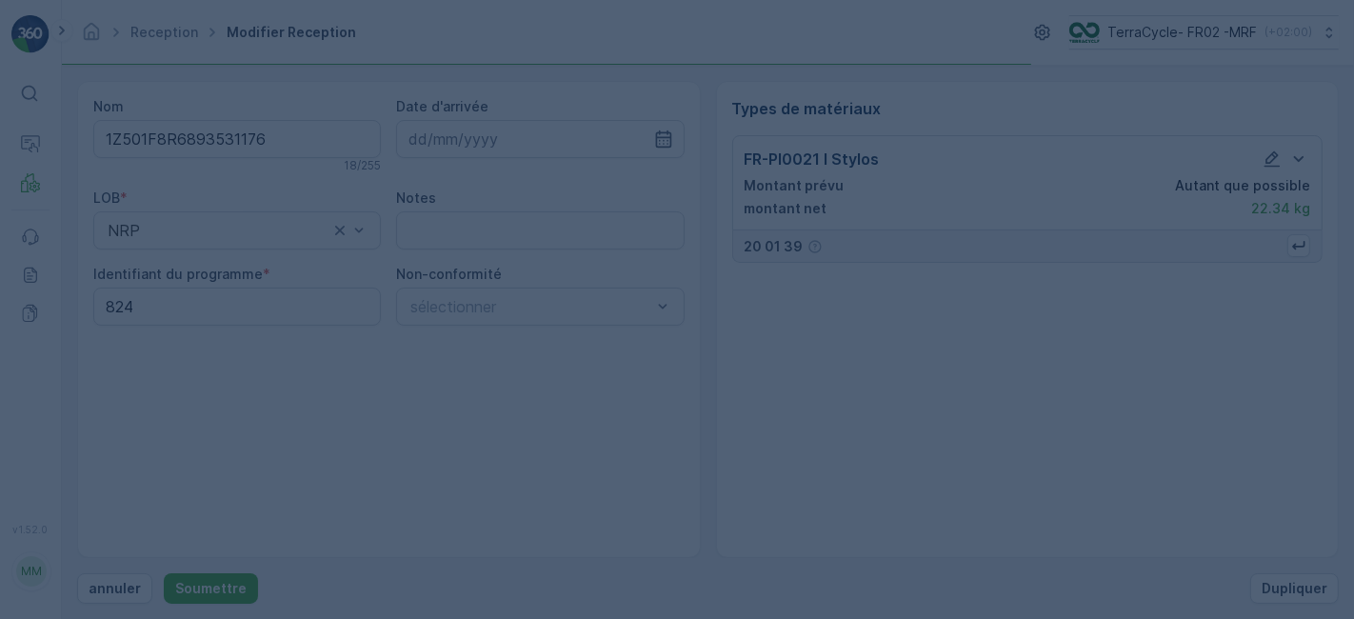
scroll to position [0, 0]
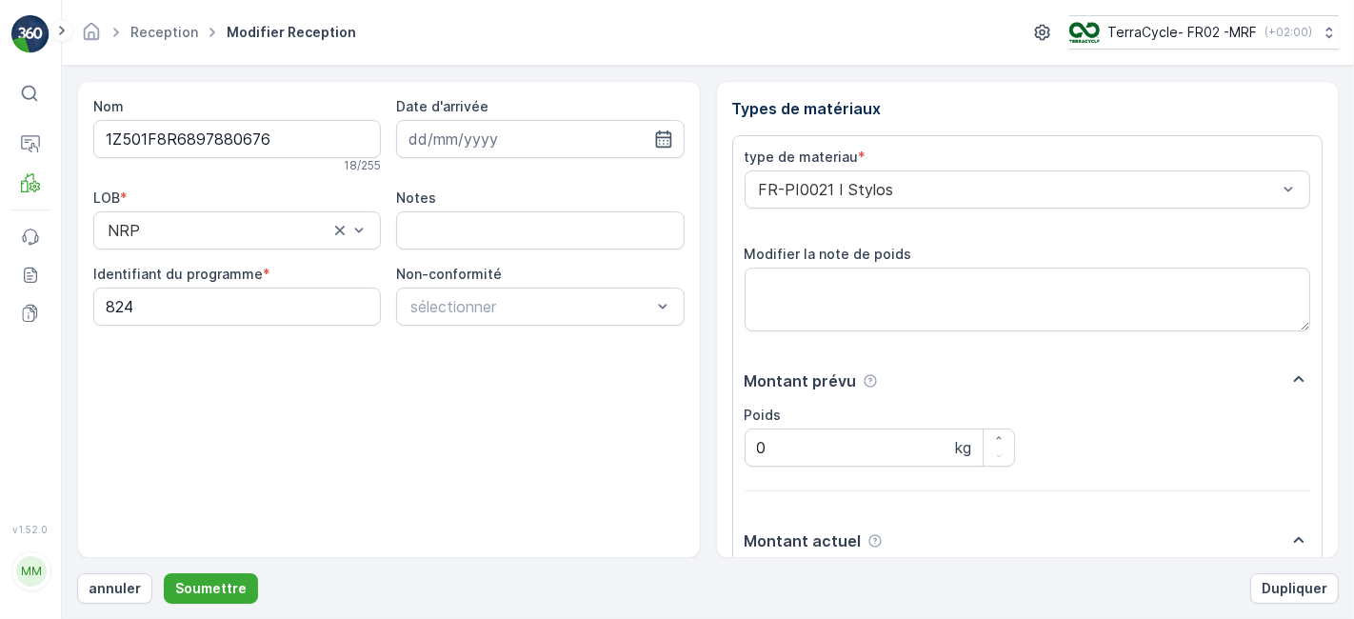
click at [164, 573] on button "Soumettre" at bounding box center [211, 588] width 94 height 30
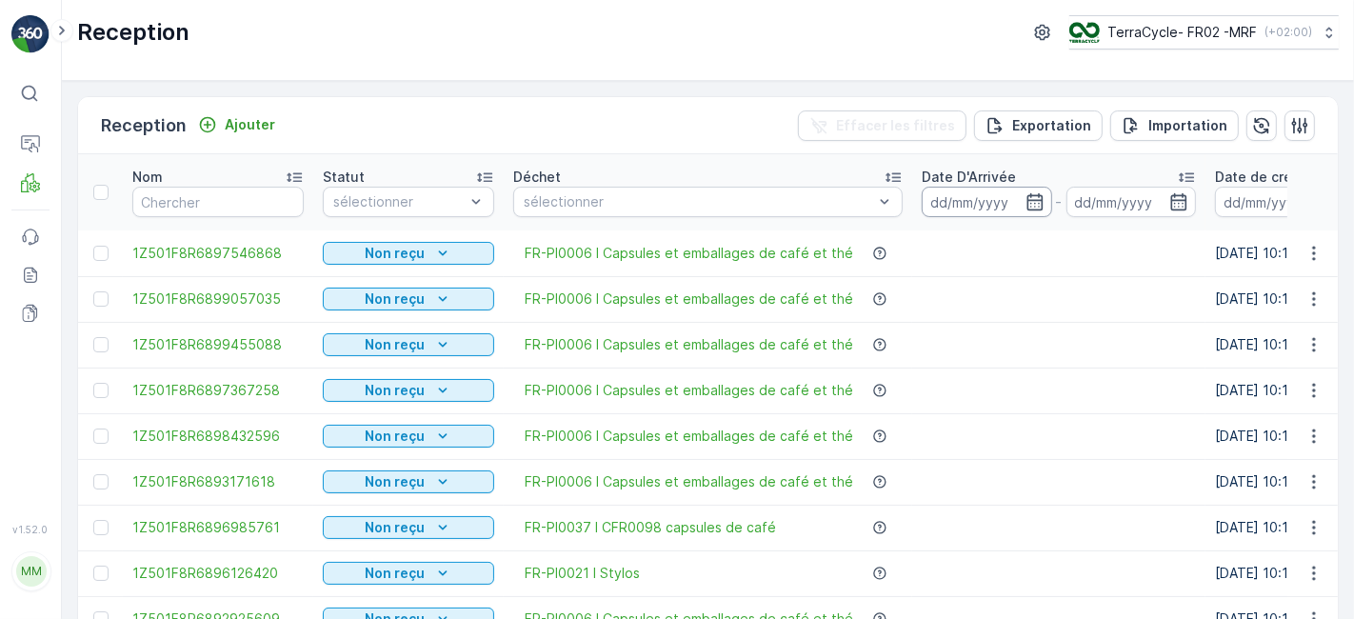
click at [925, 209] on input at bounding box center [987, 202] width 130 height 30
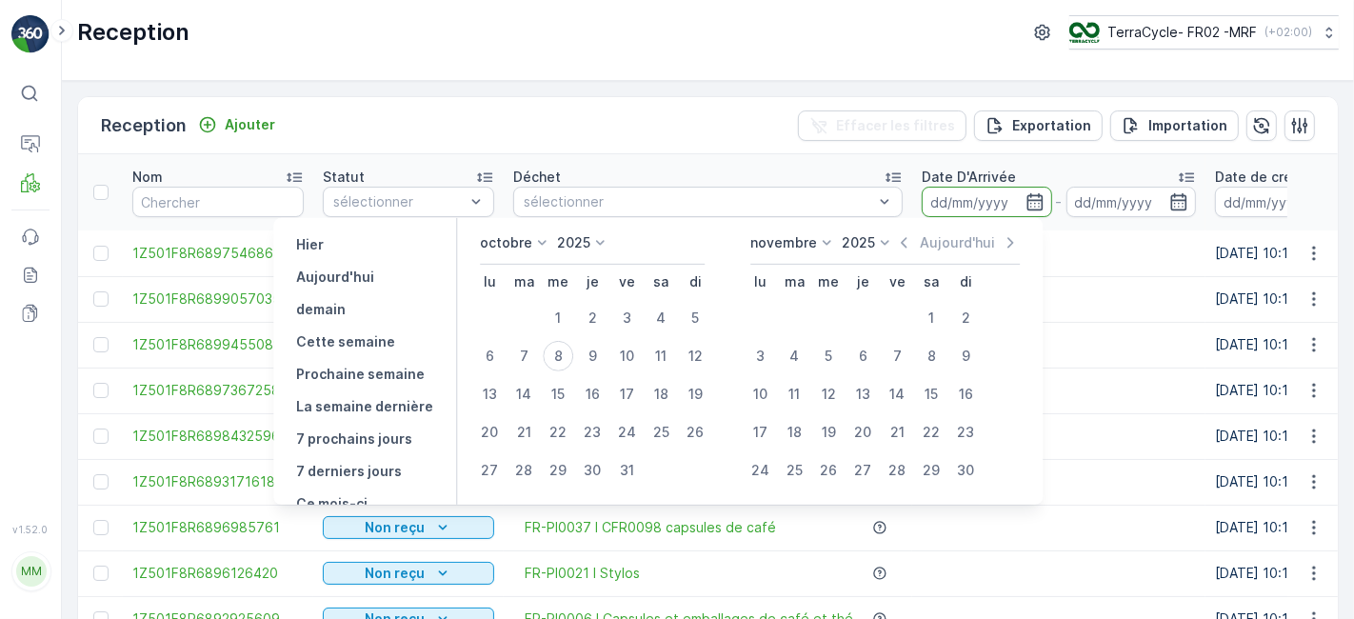
click at [925, 209] on input at bounding box center [987, 202] width 130 height 30
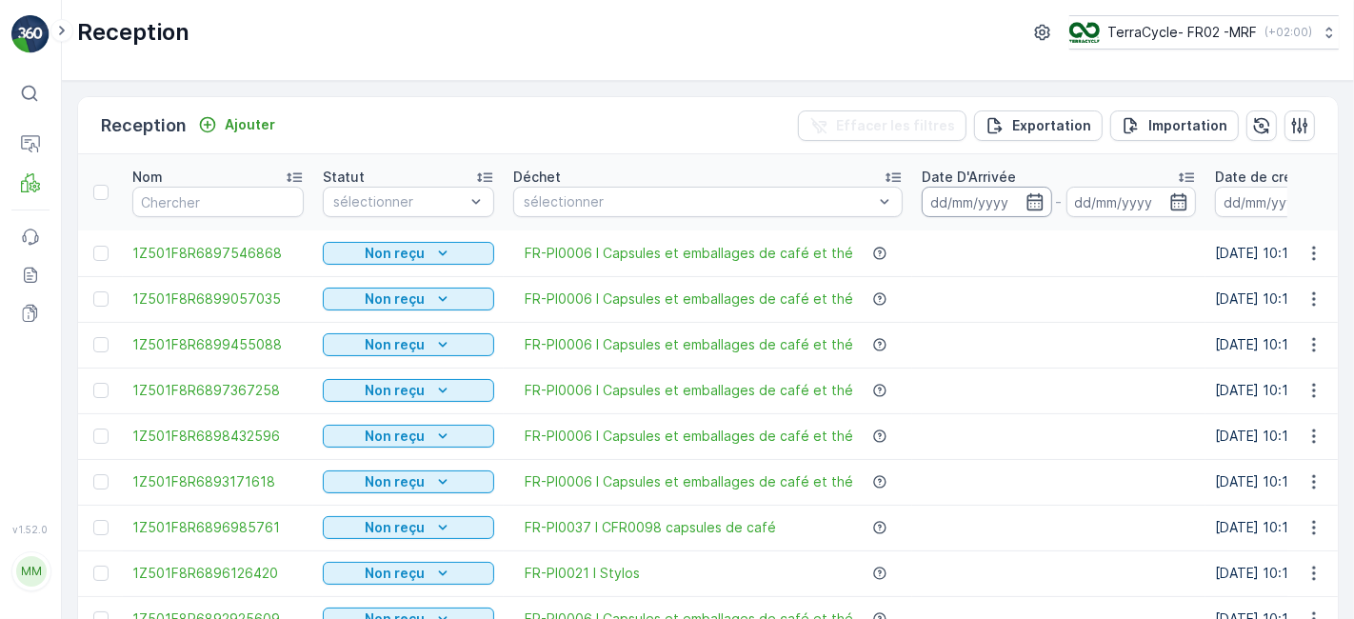
click at [925, 209] on input at bounding box center [987, 202] width 130 height 30
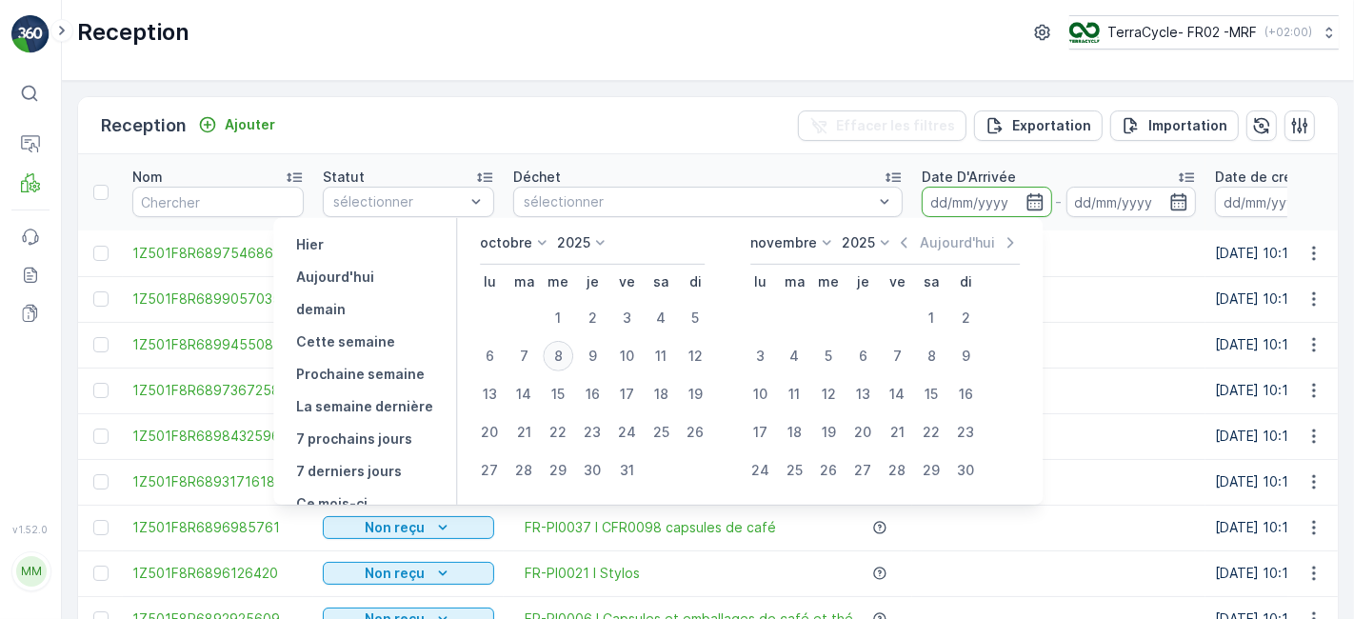
click at [567, 354] on div "8" at bounding box center [558, 356] width 30 height 30
type input "[DATE]"
click at [567, 354] on div "8" at bounding box center [558, 356] width 30 height 30
type input "[DATE]"
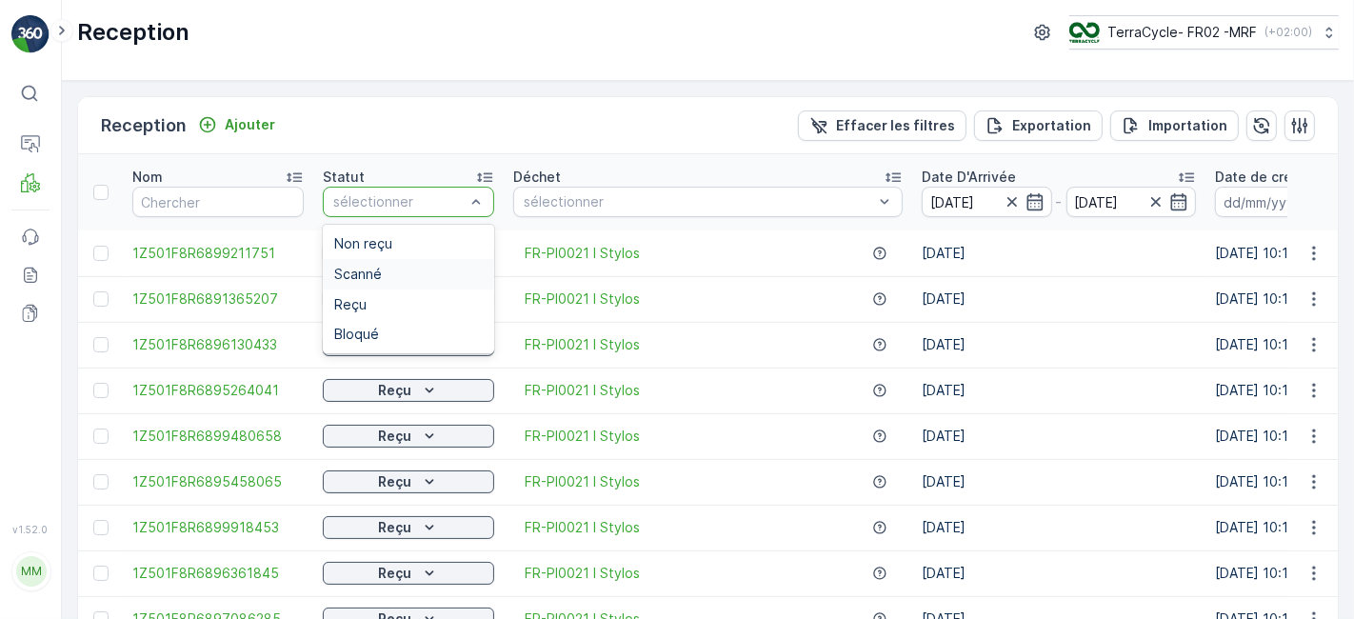
click at [372, 272] on span "Scanné" at bounding box center [358, 274] width 48 height 15
click at [394, 284] on div "Scanné" at bounding box center [408, 274] width 171 height 30
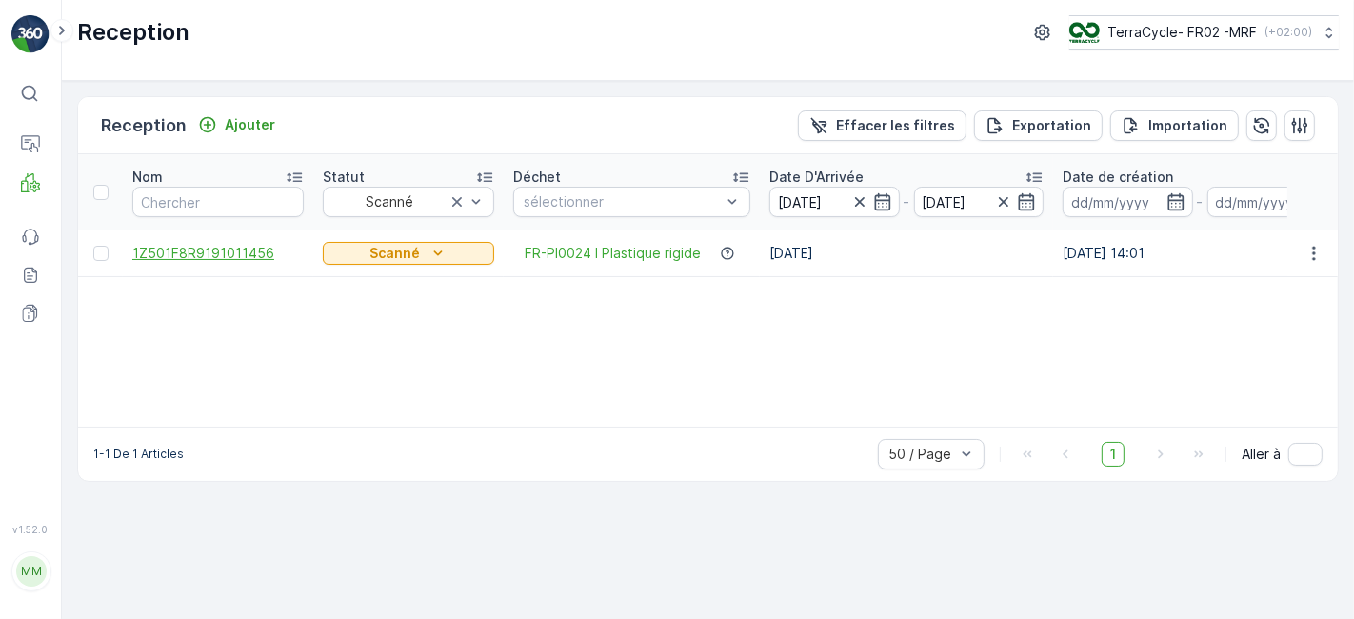
click at [264, 252] on span "1Z501F8R9191011456" at bounding box center [217, 253] width 171 height 19
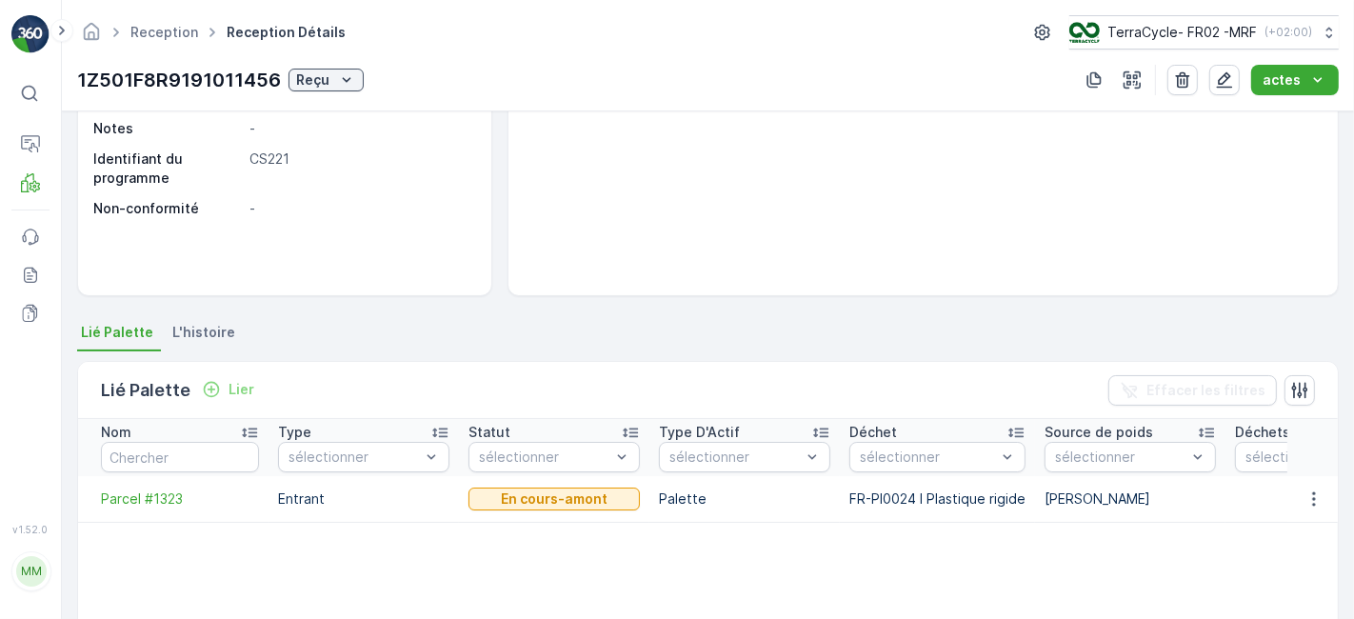
scroll to position [209, 0]
click at [343, 499] on p "Entrant" at bounding box center [363, 500] width 171 height 19
click at [144, 501] on span "Parcel #1323" at bounding box center [180, 500] width 158 height 19
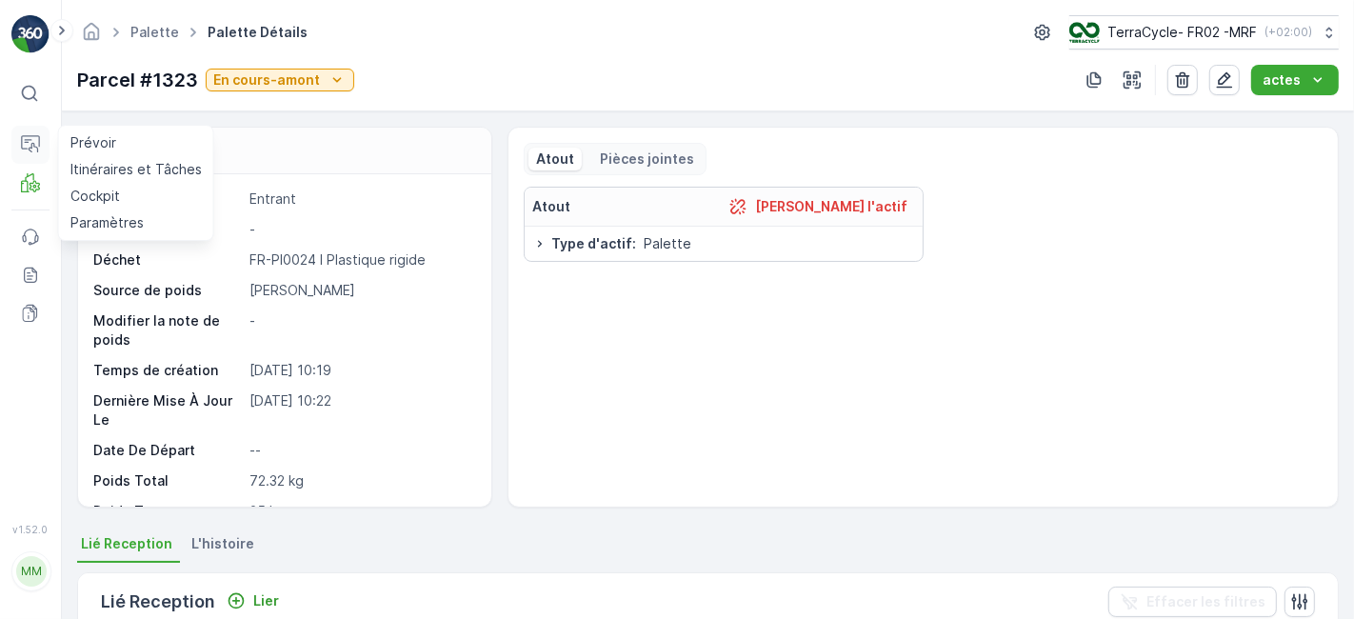
click at [36, 147] on icon at bounding box center [34, 148] width 10 height 10
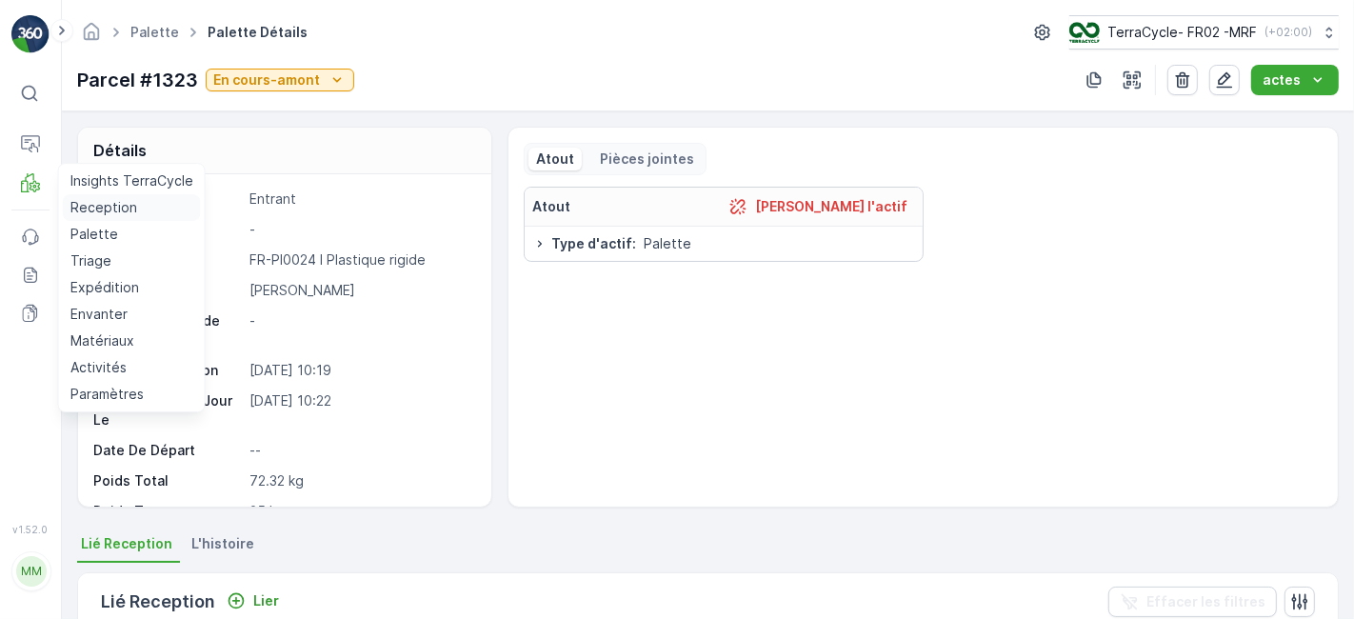
click at [84, 211] on p "Reception" at bounding box center [103, 207] width 67 height 19
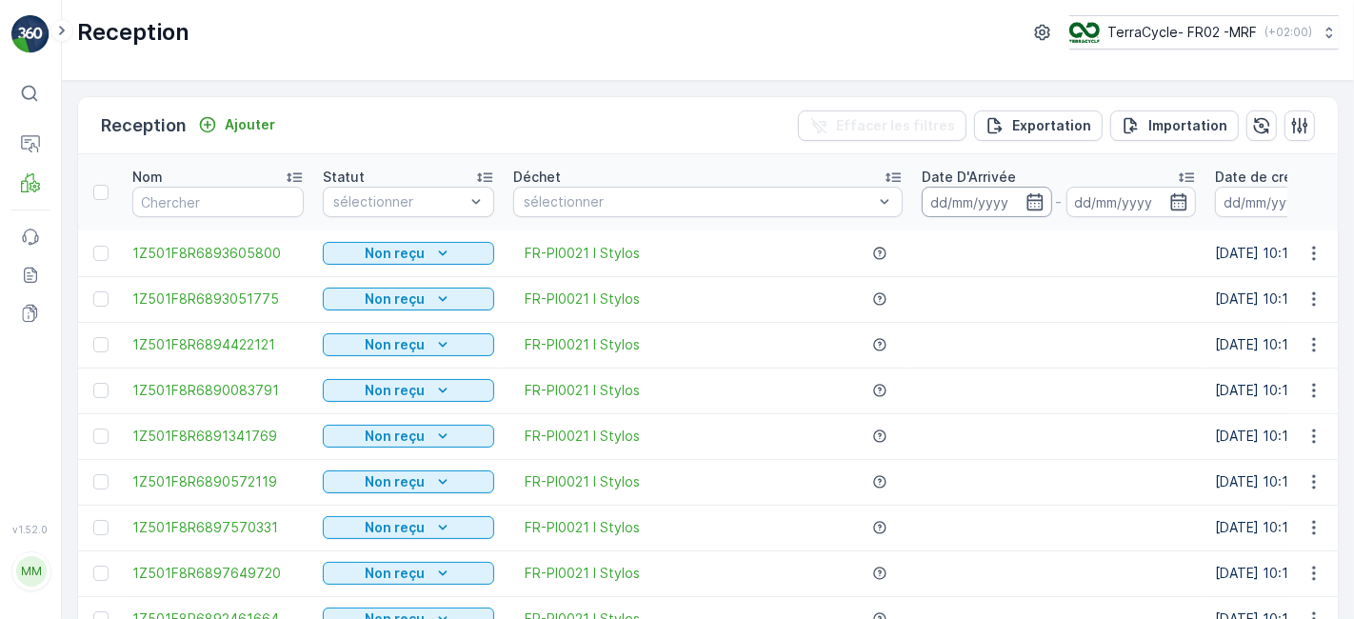
click at [973, 198] on input at bounding box center [987, 202] width 130 height 30
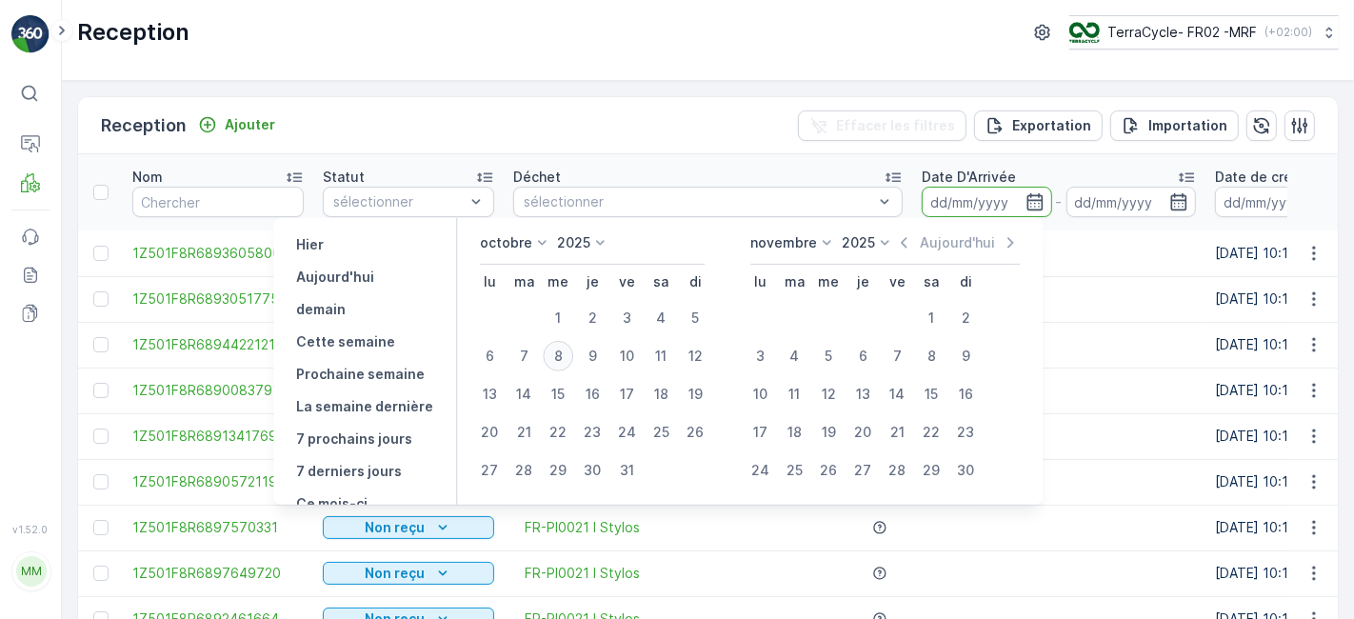
click at [568, 355] on div "8" at bounding box center [558, 356] width 30 height 30
type input "[DATE]"
click at [568, 355] on div "8" at bounding box center [558, 356] width 30 height 30
type input "[DATE]"
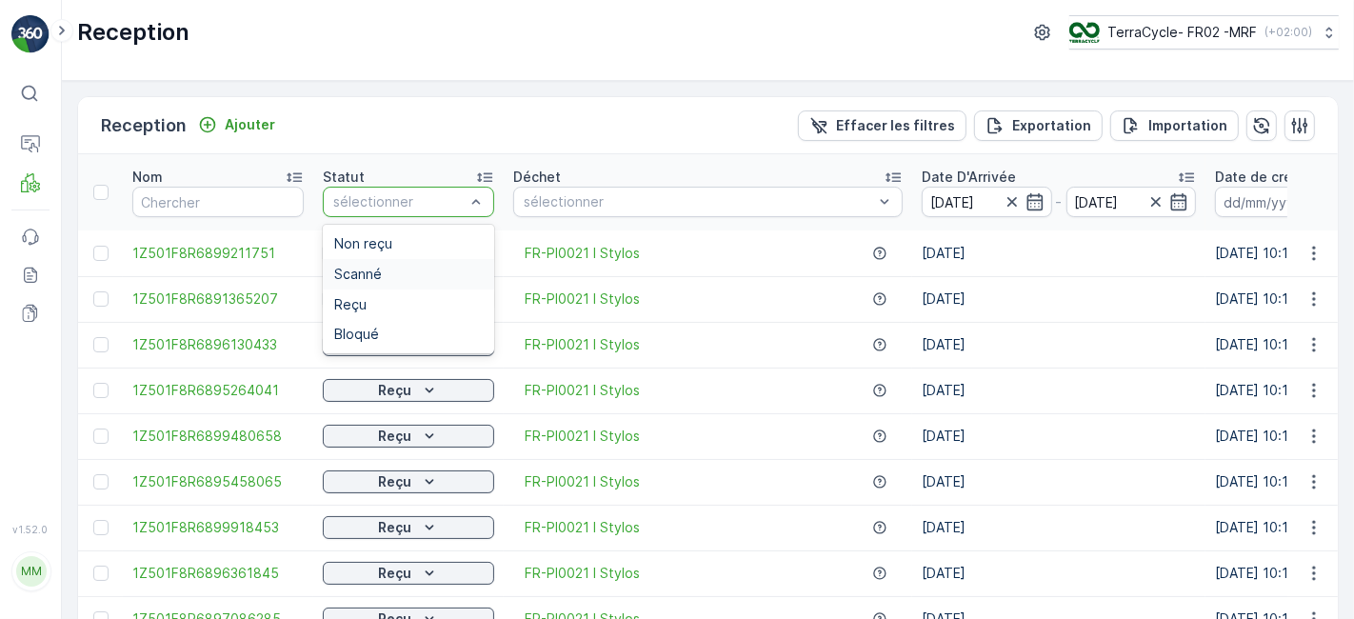
click at [390, 277] on div "Scanné" at bounding box center [408, 274] width 149 height 15
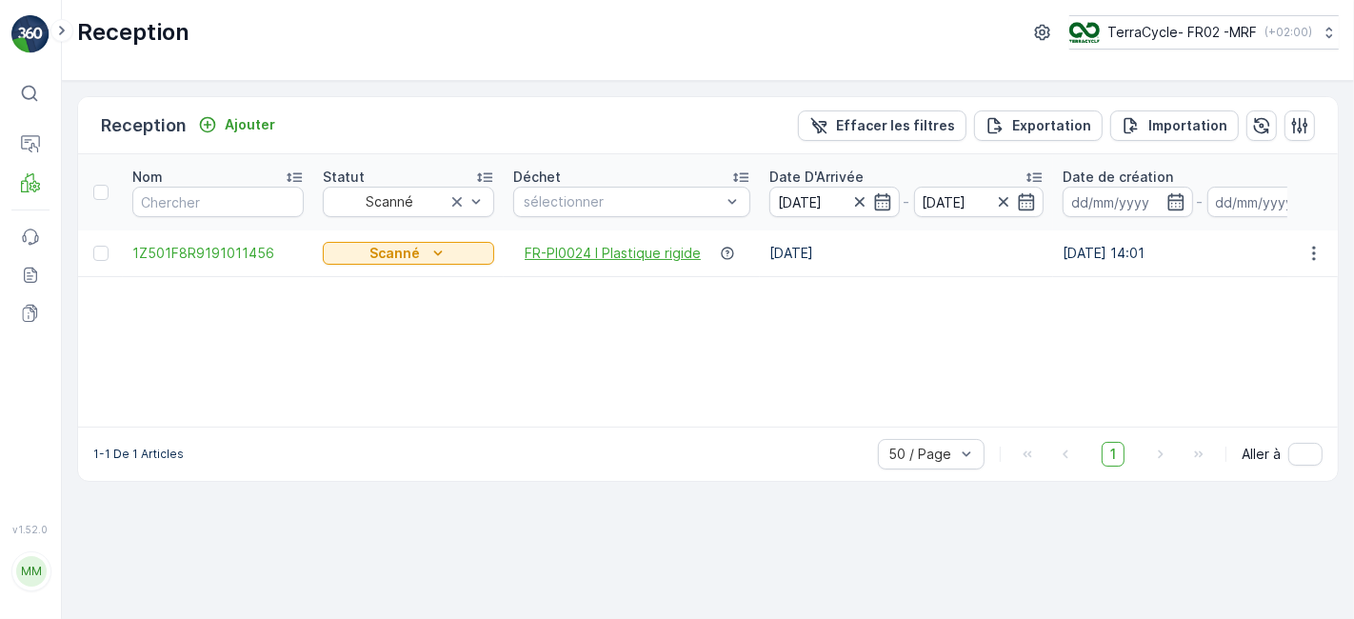
click at [585, 247] on span "FR-PI0024 I Plastique rigide" at bounding box center [613, 253] width 176 height 19
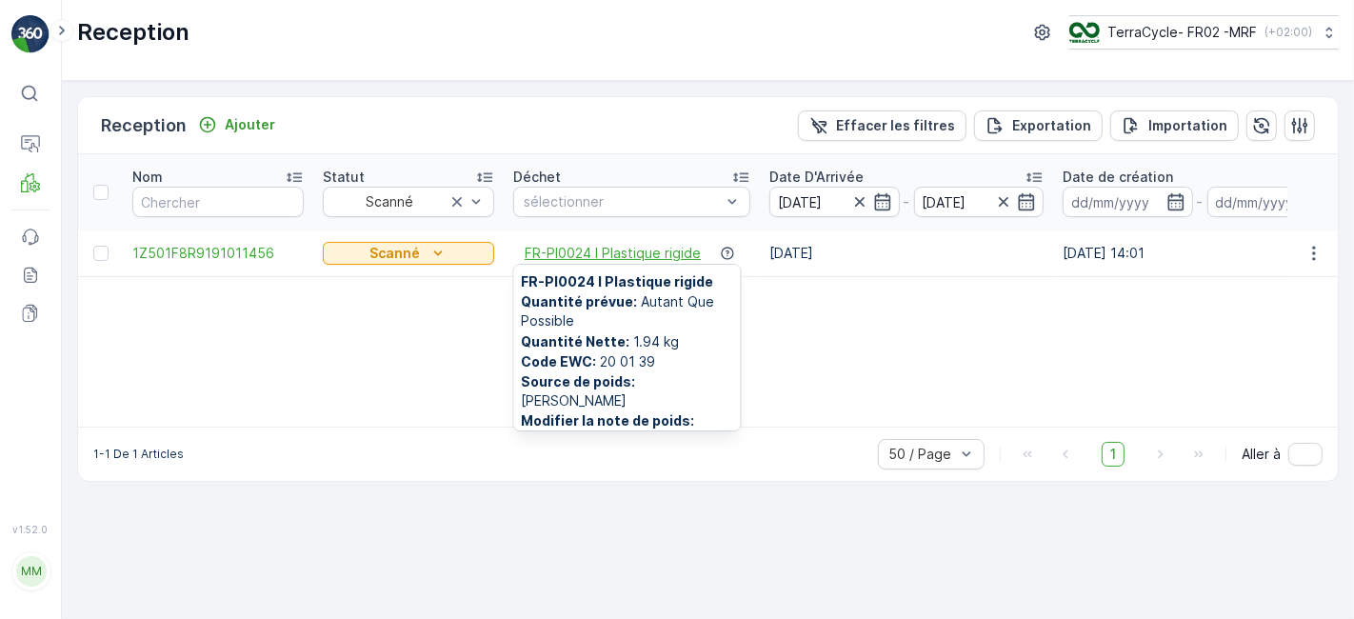
click at [585, 247] on span "FR-PI0024 I Plastique rigide" at bounding box center [613, 253] width 176 height 19
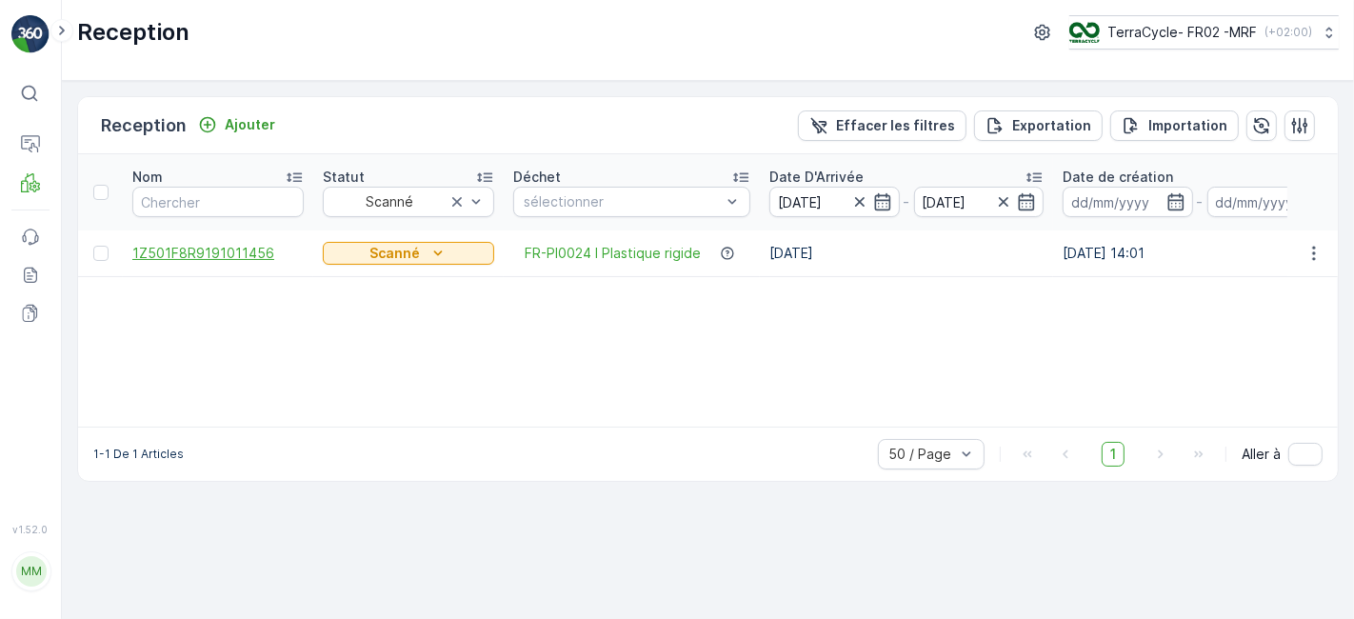
click at [239, 244] on span "1Z501F8R9191011456" at bounding box center [217, 253] width 171 height 19
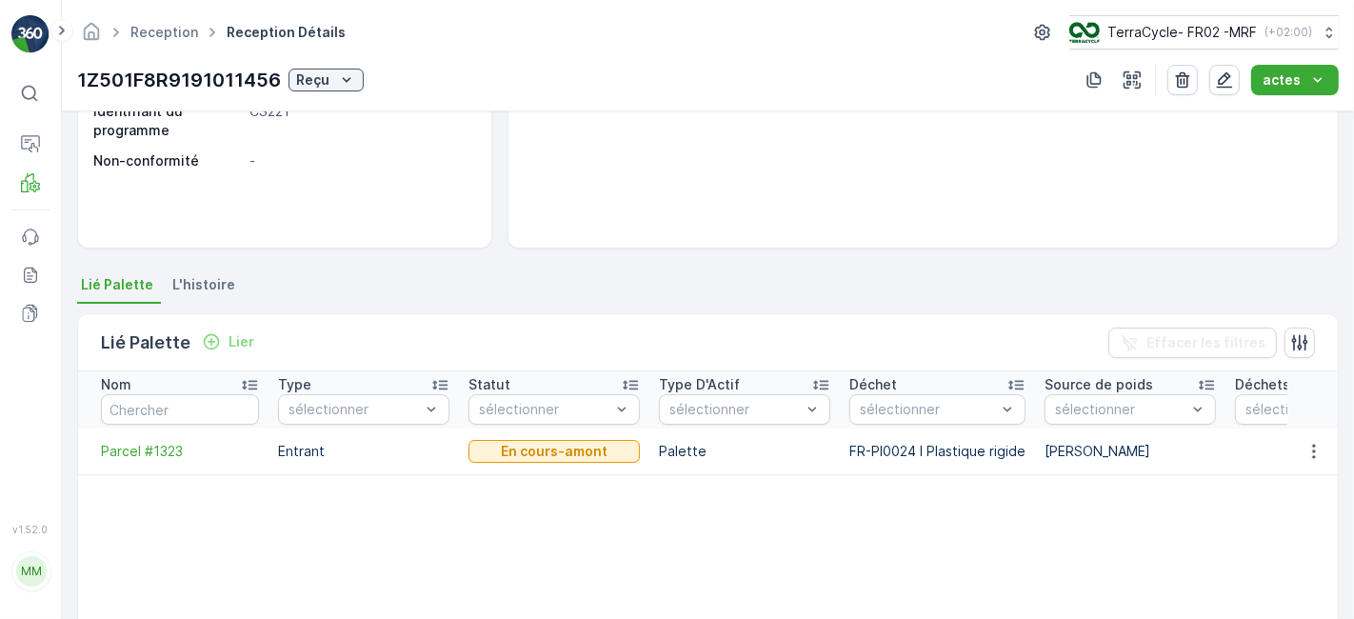
scroll to position [269, 0]
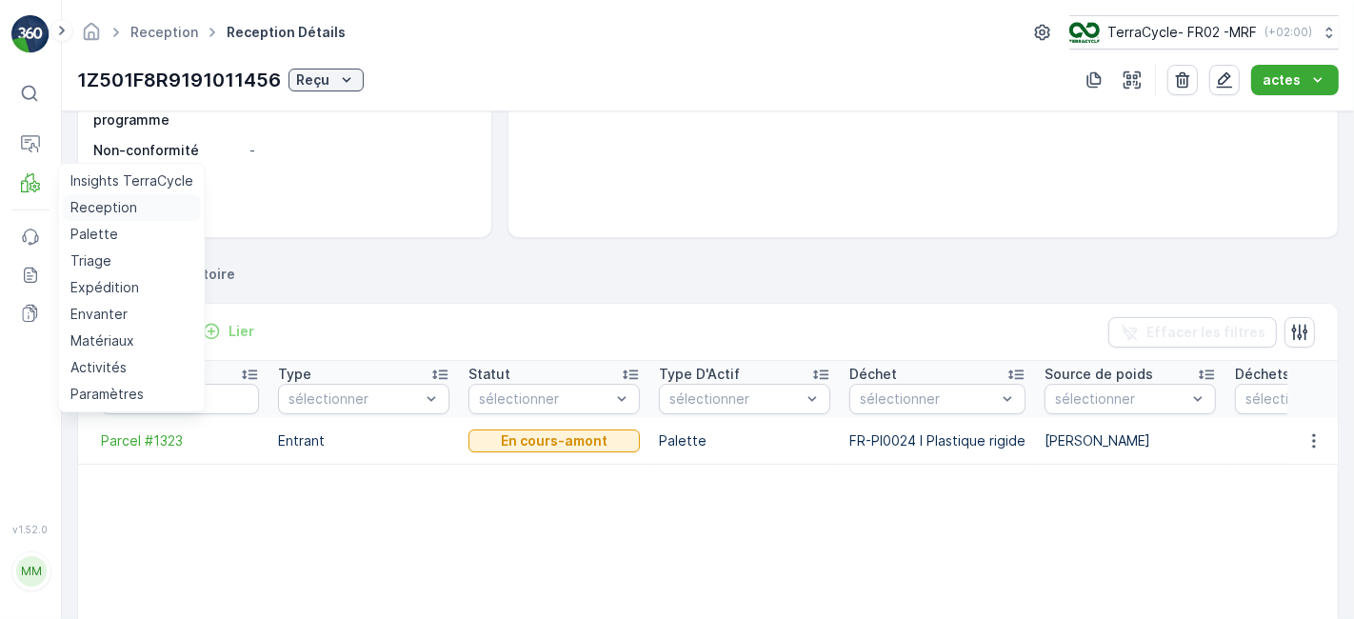
click at [95, 206] on p "Reception" at bounding box center [103, 207] width 67 height 19
